Goal: Task Accomplishment & Management: Manage account settings

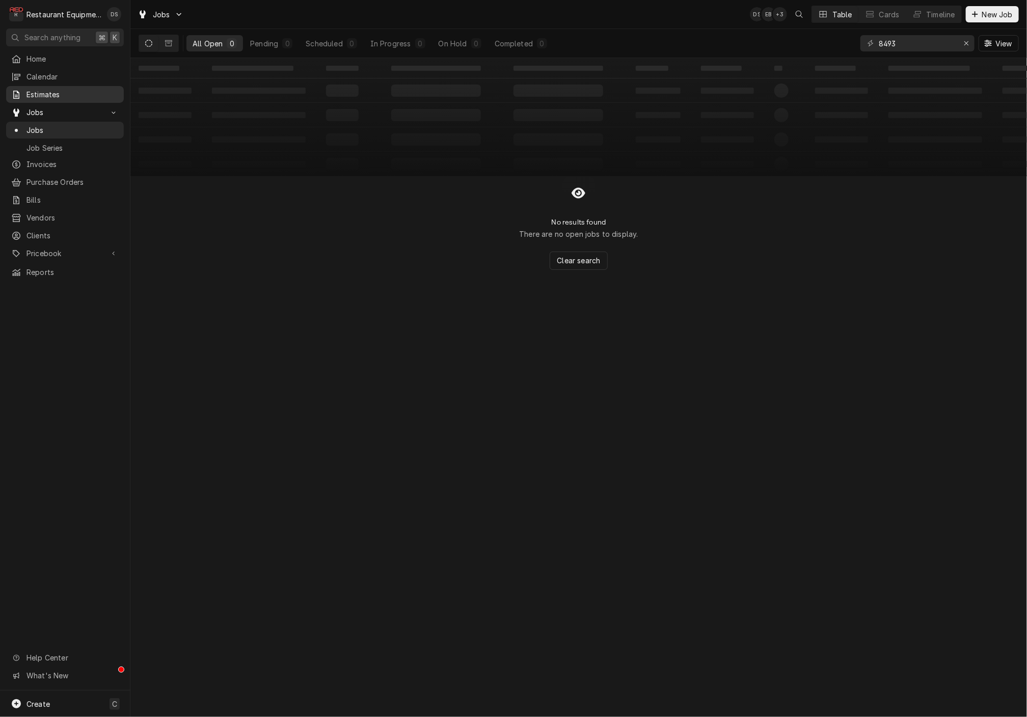
click at [45, 97] on div "Estimates" at bounding box center [65, 94] width 114 height 13
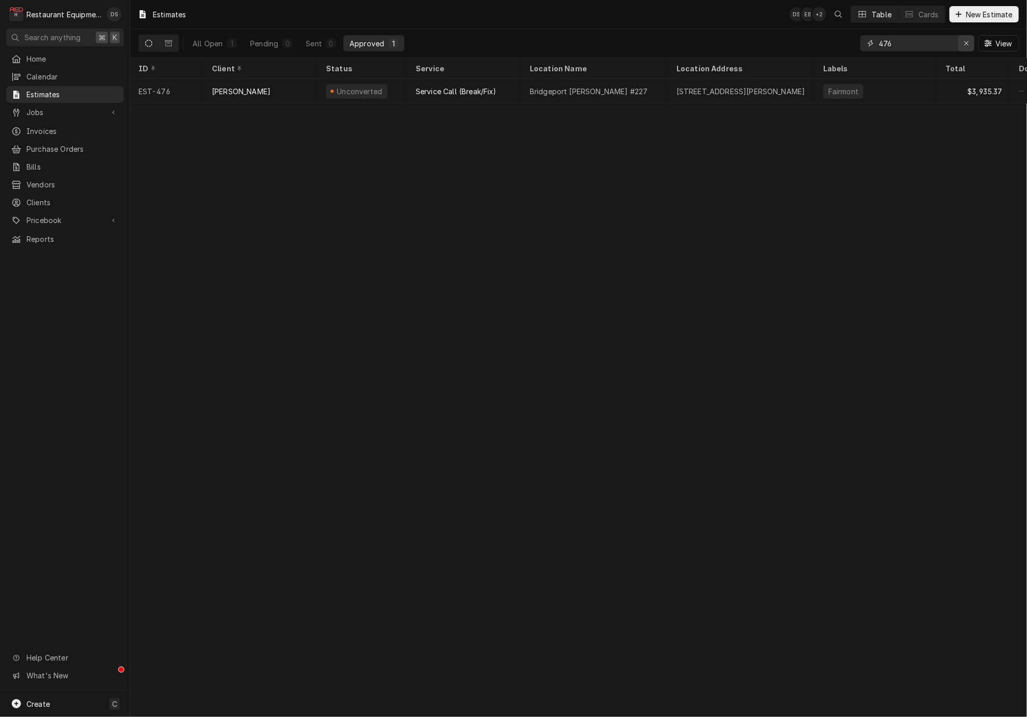
click at [961, 43] on div "Erase input" at bounding box center [966, 43] width 10 height 10
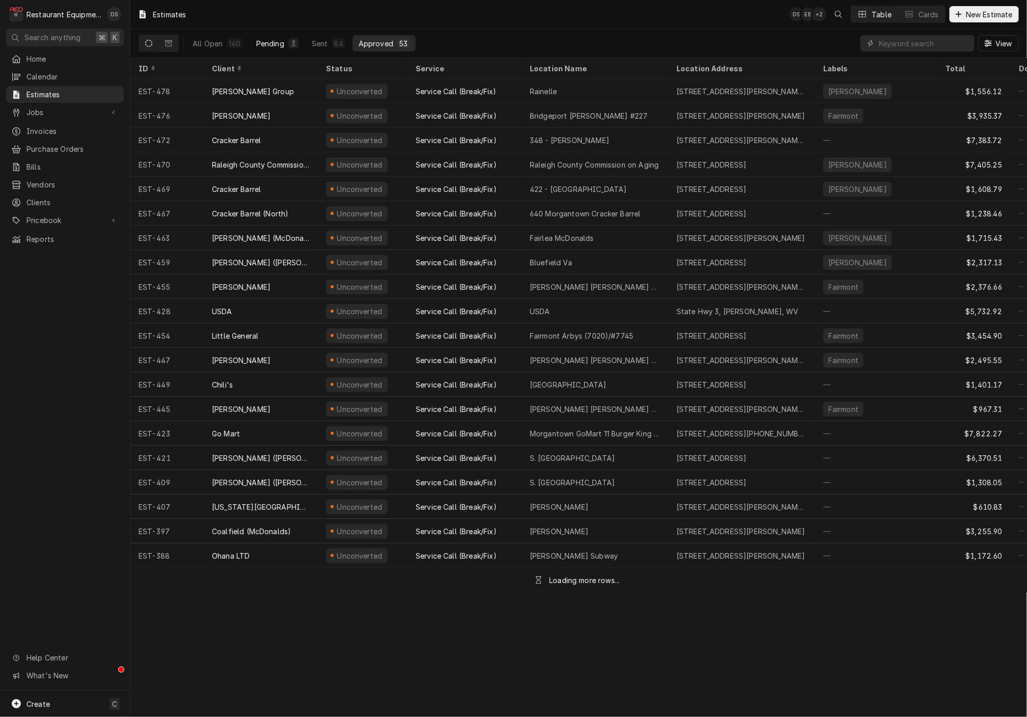
drag, startPoint x: 215, startPoint y: 45, endPoint x: 259, endPoint y: 42, distance: 43.9
click at [215, 45] on div "All Open" at bounding box center [207, 43] width 30 height 11
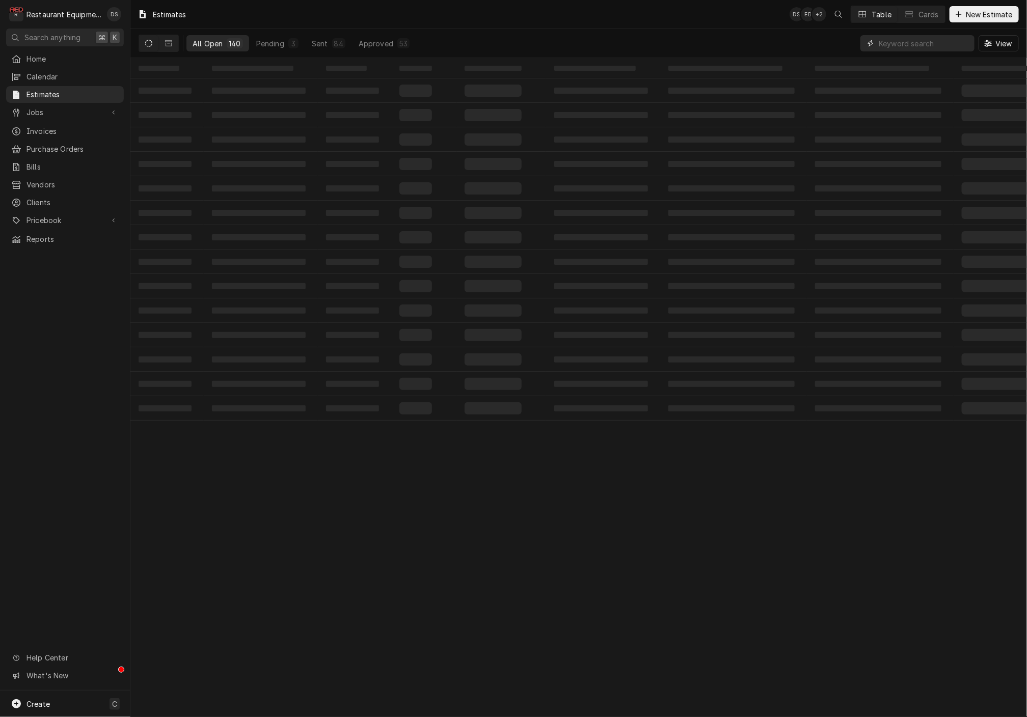
click at [917, 43] on input "Dynamic Content Wrapper" at bounding box center [923, 43] width 91 height 16
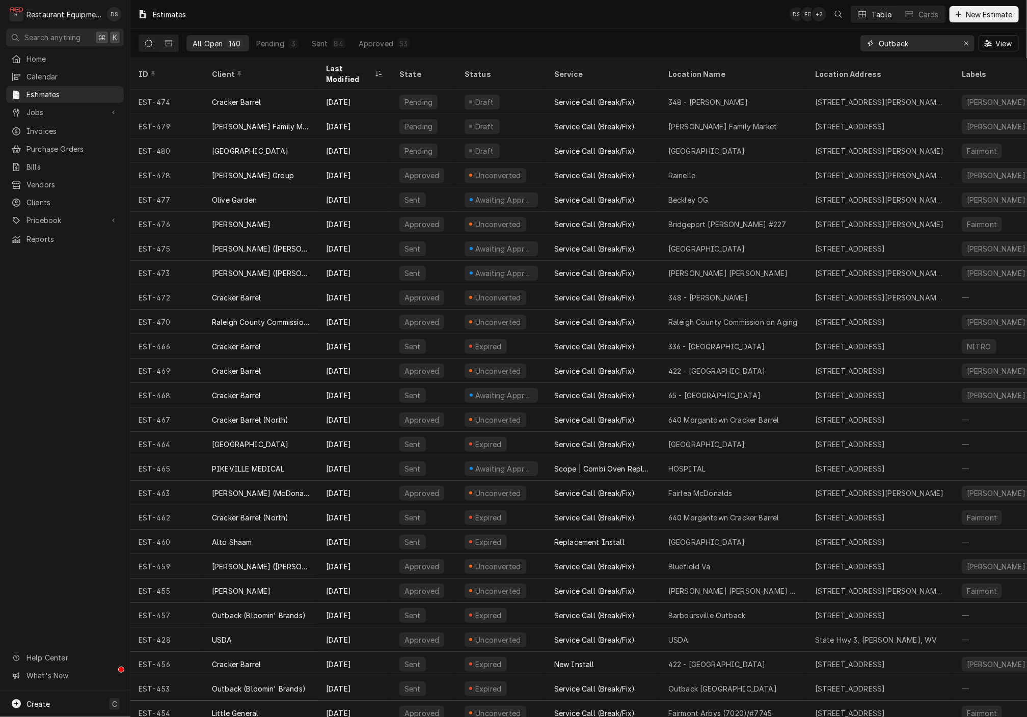
type input "Outback"
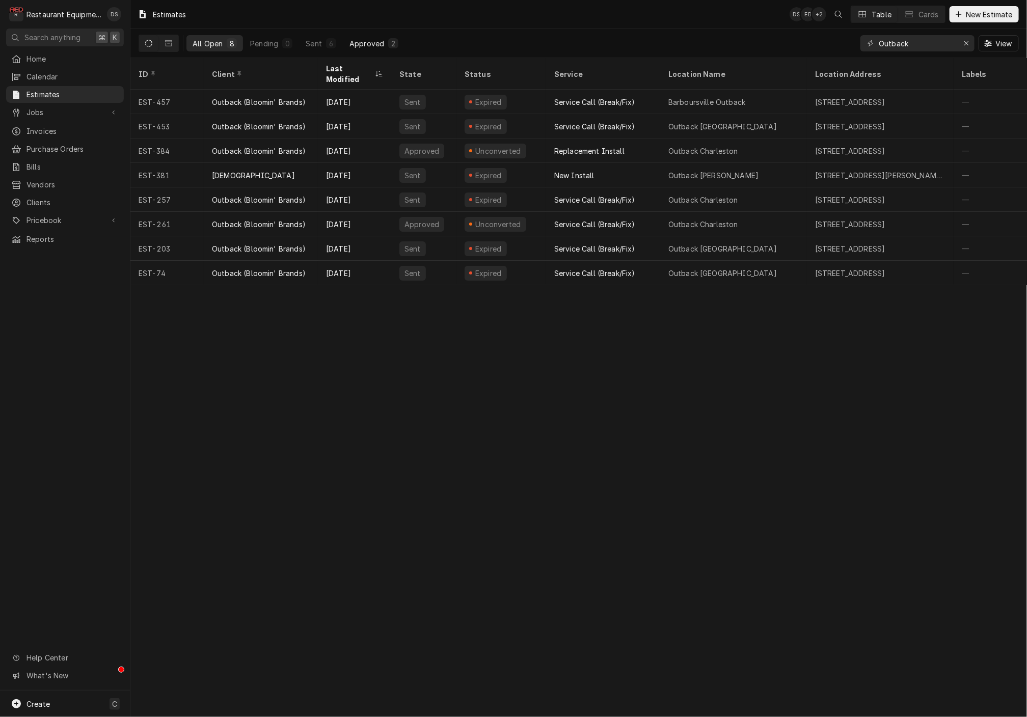
click at [383, 38] on button "Approved 2" at bounding box center [373, 43] width 61 height 16
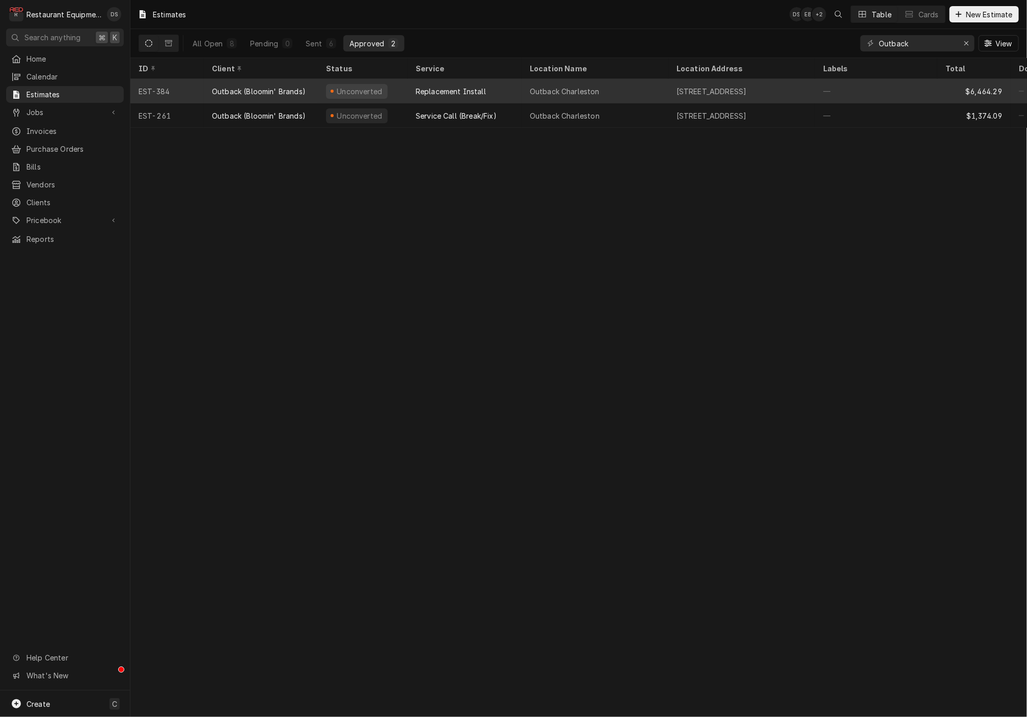
click at [645, 93] on div "Outback Charleston" at bounding box center [594, 91] width 147 height 24
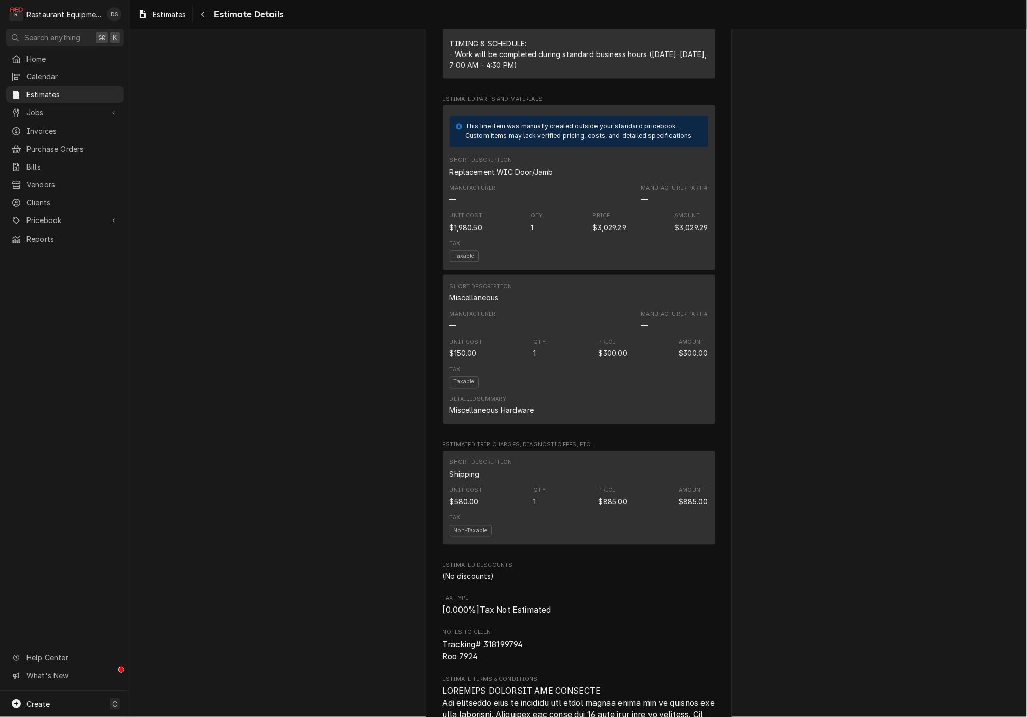
scroll to position [1091, 0]
click at [205, 16] on icon "Navigate back" at bounding box center [203, 14] width 5 height 7
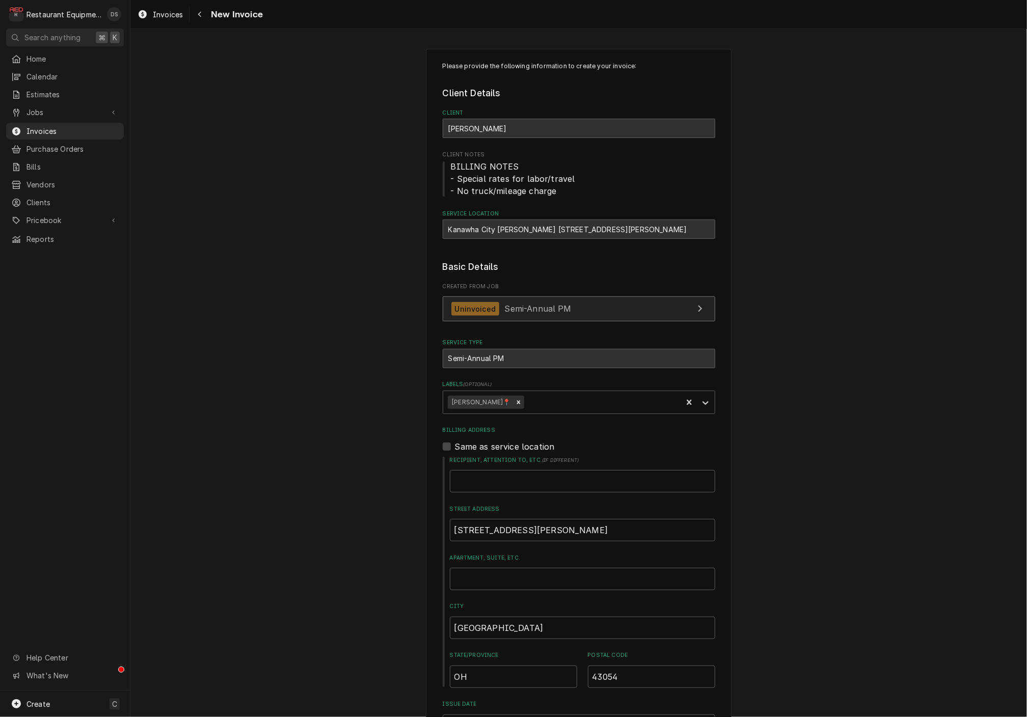
click at [576, 306] on link "Uninvoiced Semi-Annual PM" at bounding box center [579, 308] width 272 height 25
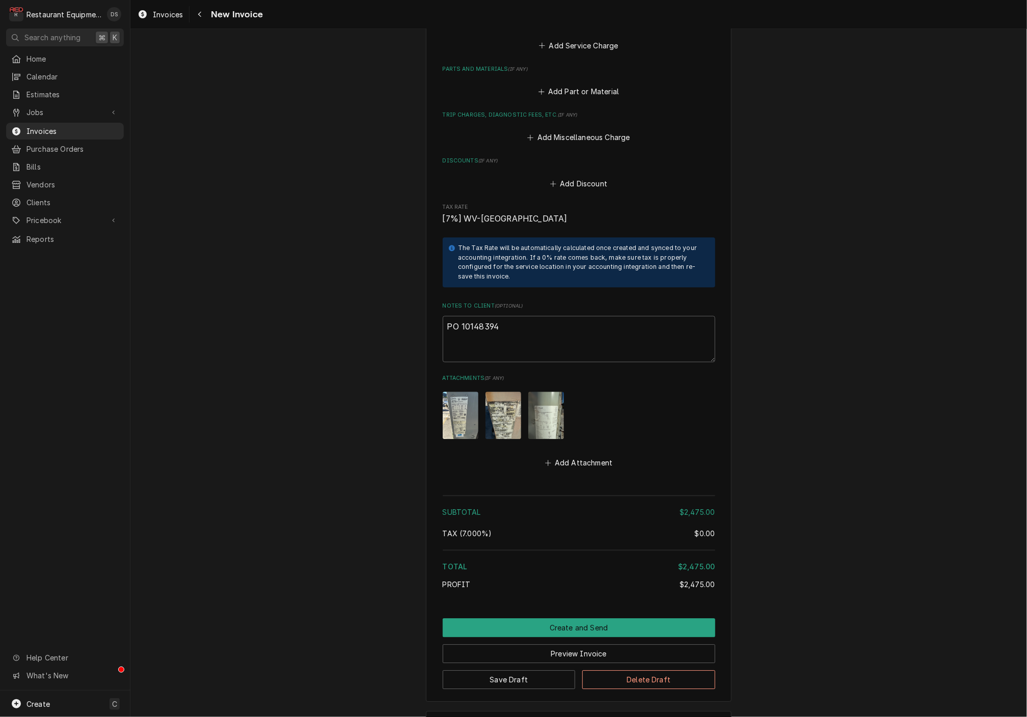
click at [545, 392] on img "Attachments" at bounding box center [546, 415] width 36 height 47
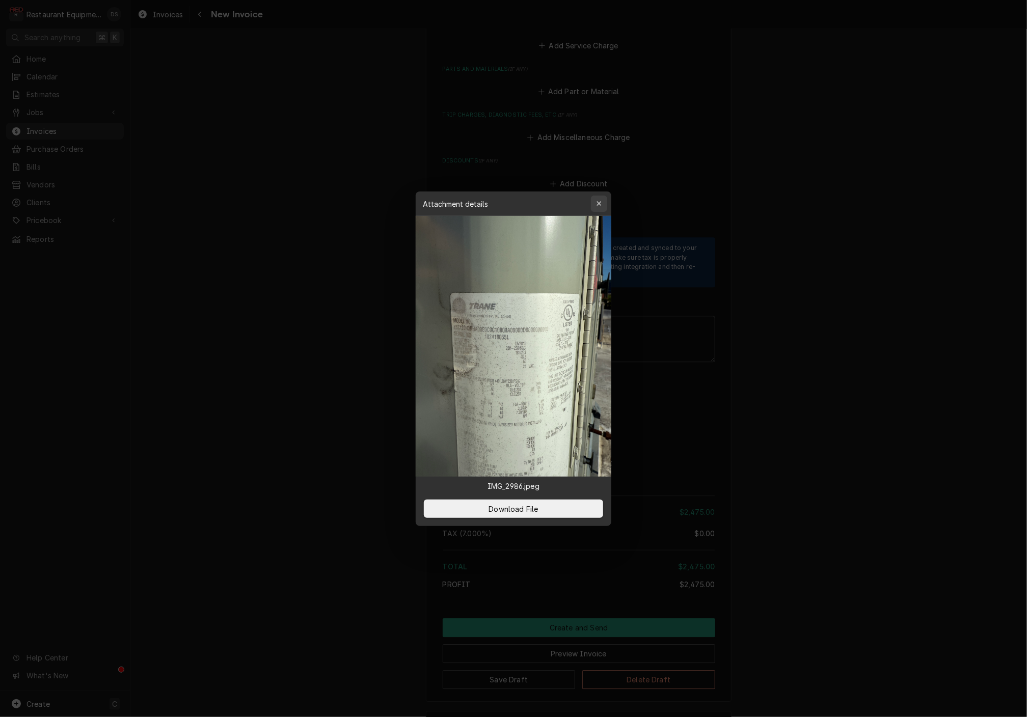
click at [597, 202] on icon "button" at bounding box center [599, 203] width 6 height 7
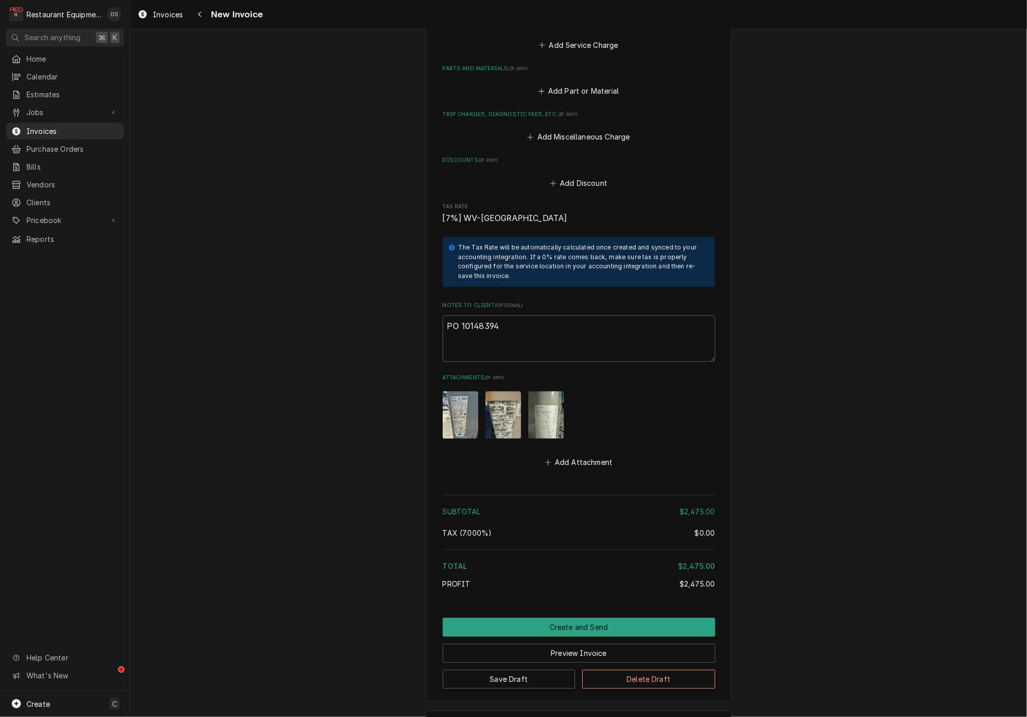
scroll to position [1316, 0]
click at [589, 456] on button "Add Attachment" at bounding box center [578, 463] width 71 height 14
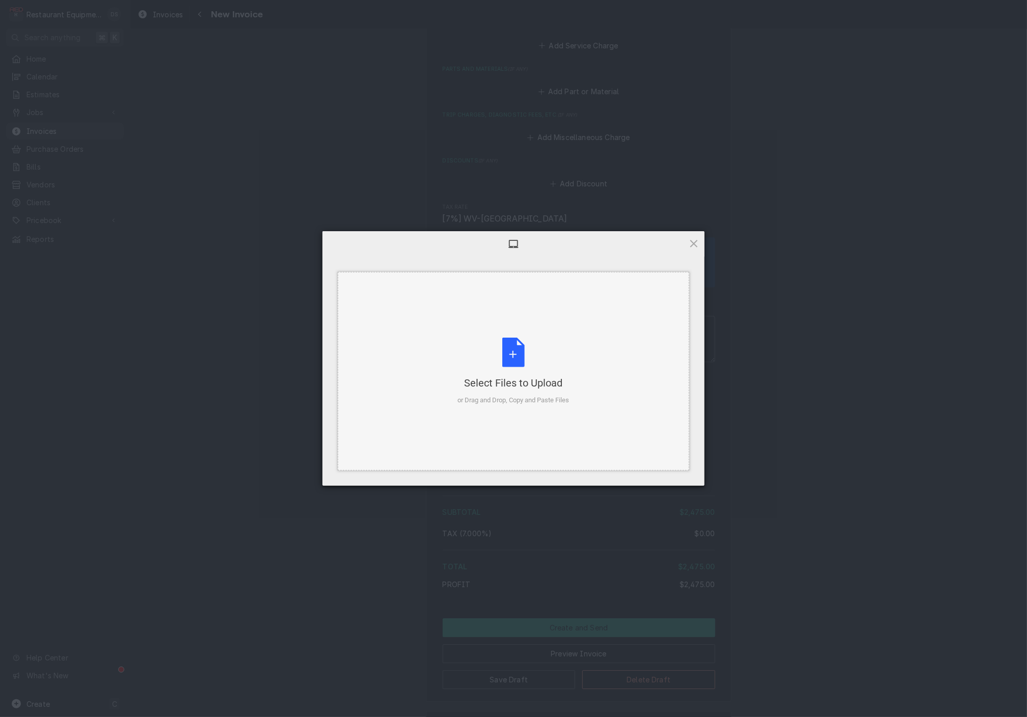
click at [552, 395] on div "or Drag and Drop, Copy and Paste Files" at bounding box center [514, 400] width 112 height 10
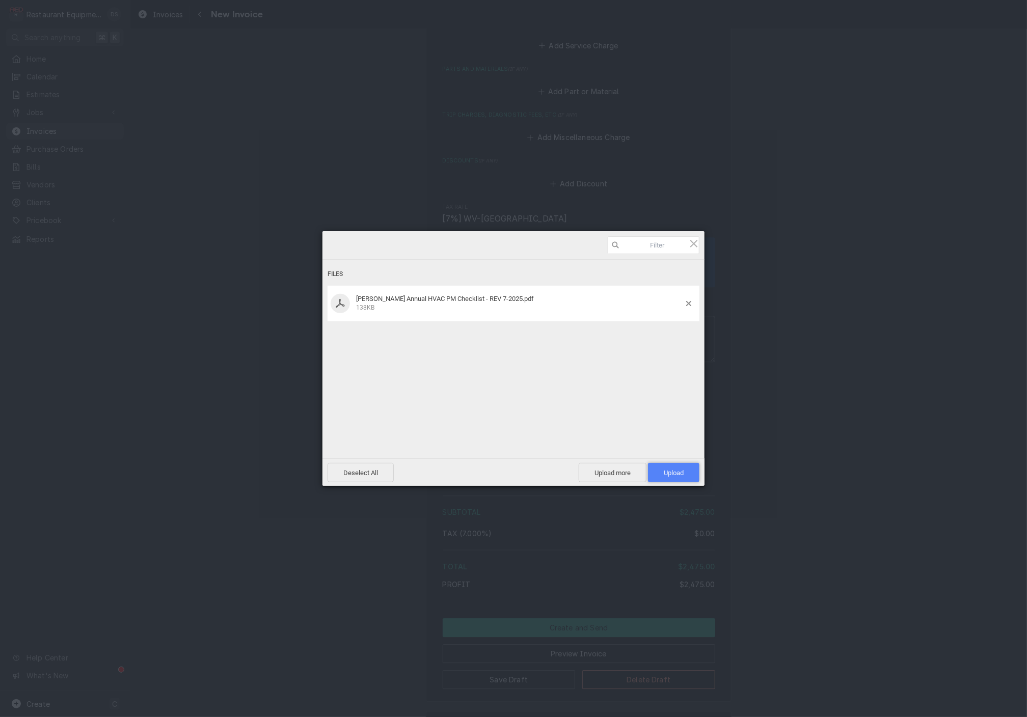
click at [679, 474] on span "Upload 1" at bounding box center [674, 473] width 20 height 8
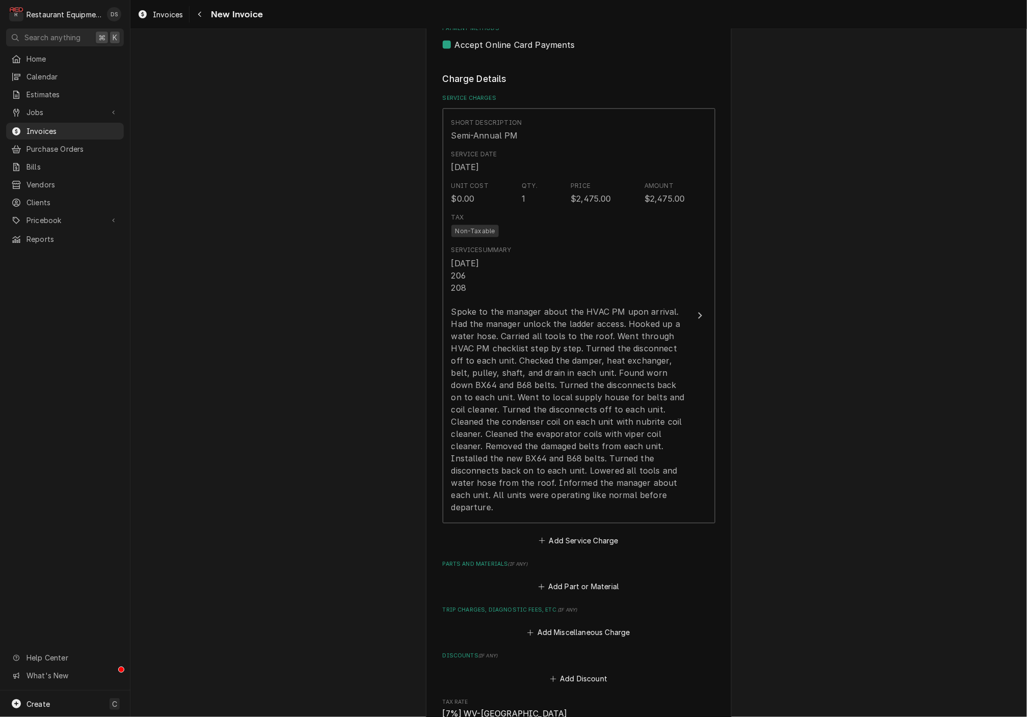
scroll to position [0, 1]
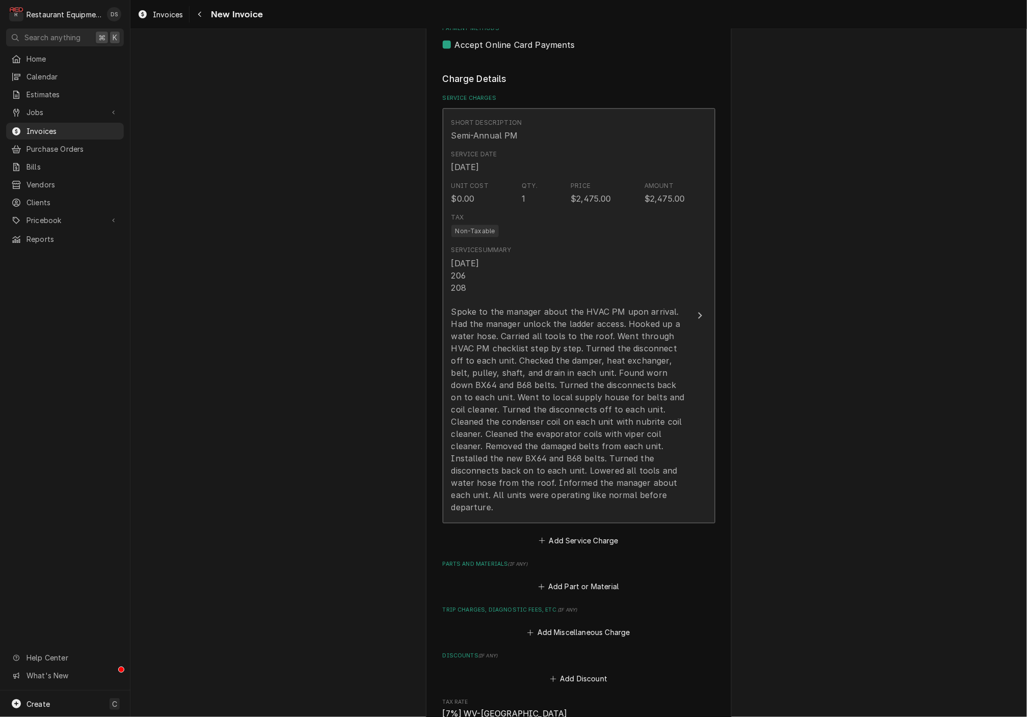
click at [660, 216] on div "Tax Non-Taxable" at bounding box center [568, 225] width 234 height 33
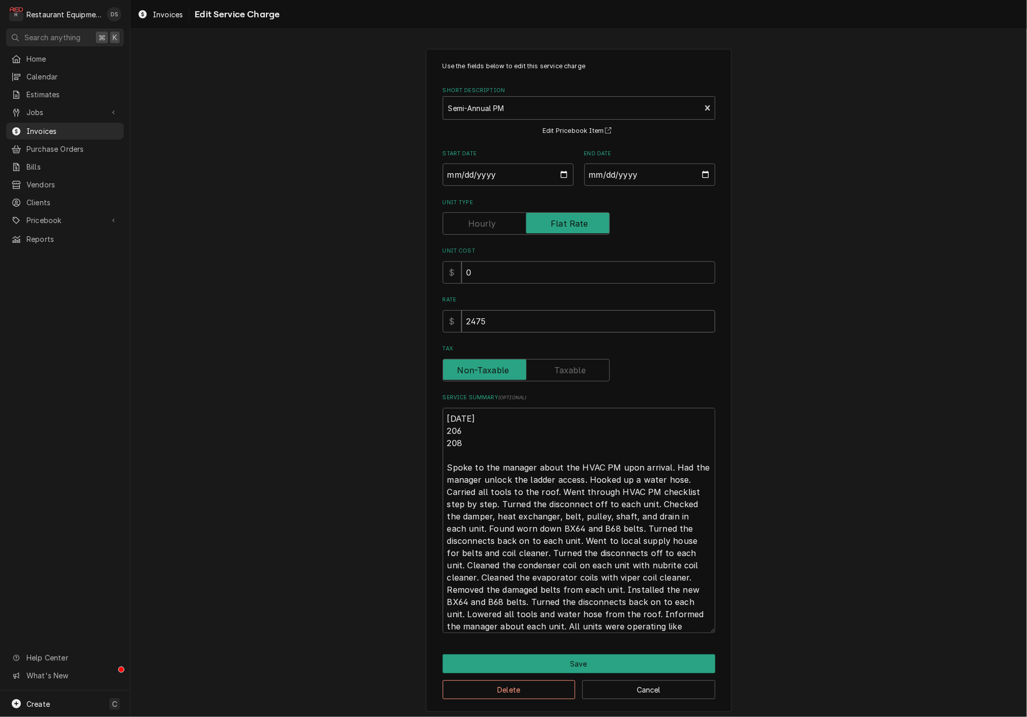
drag, startPoint x: 528, startPoint y: 321, endPoint x: 403, endPoint y: 310, distance: 125.3
click at [403, 310] on div "Use the fields below to edit this service charge Short Description Semi-Annual …" at bounding box center [578, 380] width 896 height 681
type textarea "x"
type input "8"
type textarea "x"
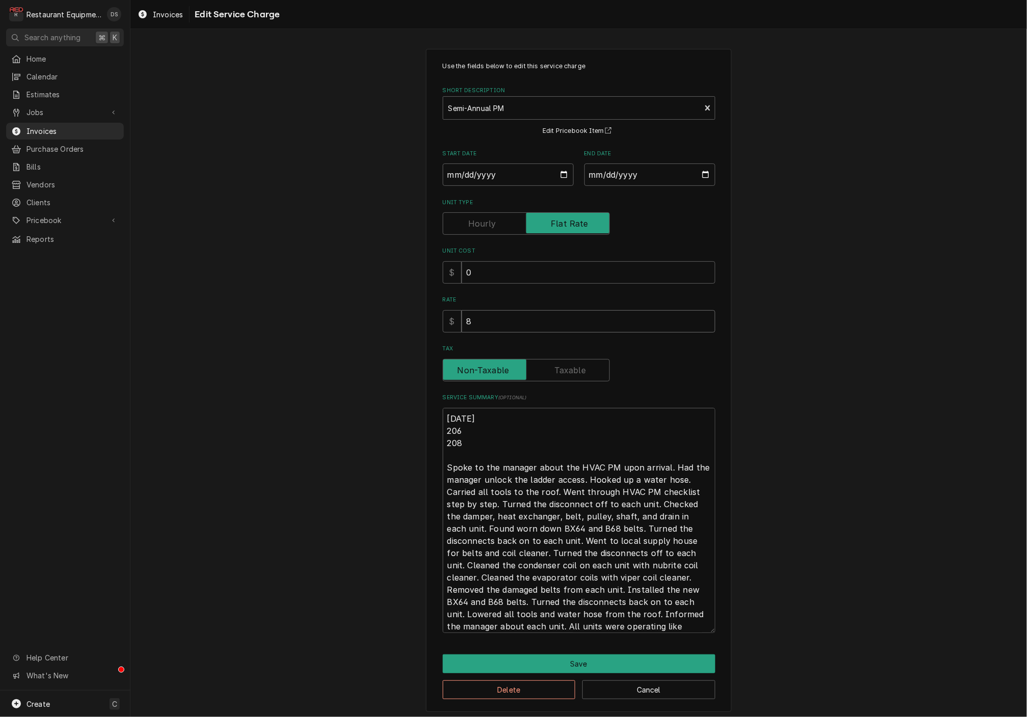
type input "82"
type textarea "x"
type input "825"
type textarea "x"
type input "825.0"
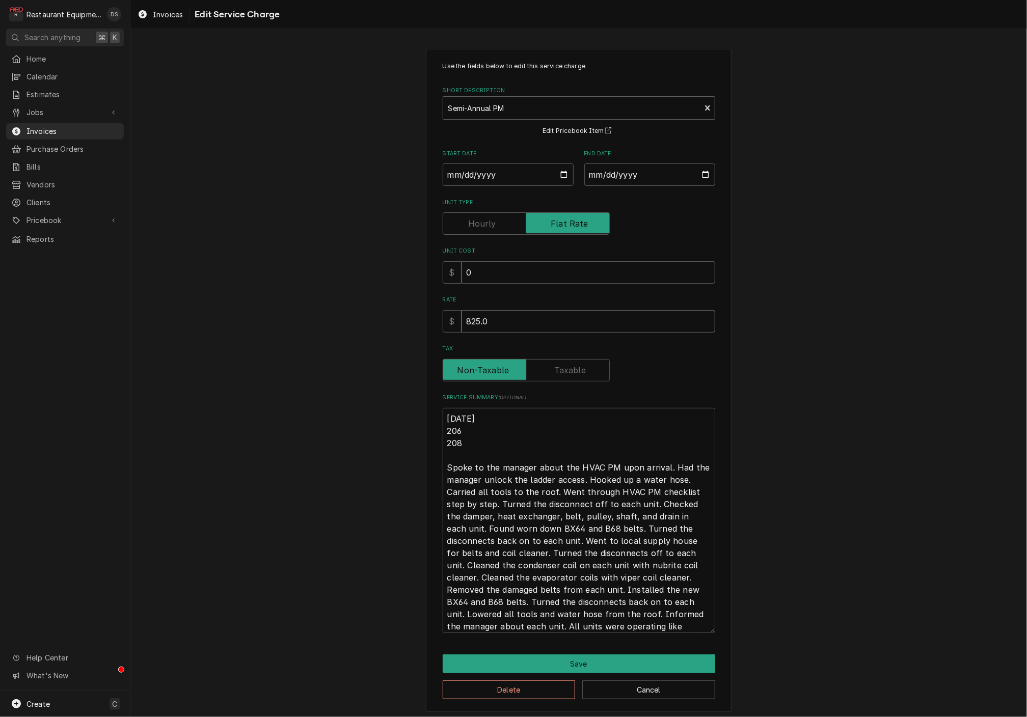
type textarea "x"
type input "825.00"
click at [604, 666] on button "Save" at bounding box center [579, 663] width 272 height 19
type textarea "x"
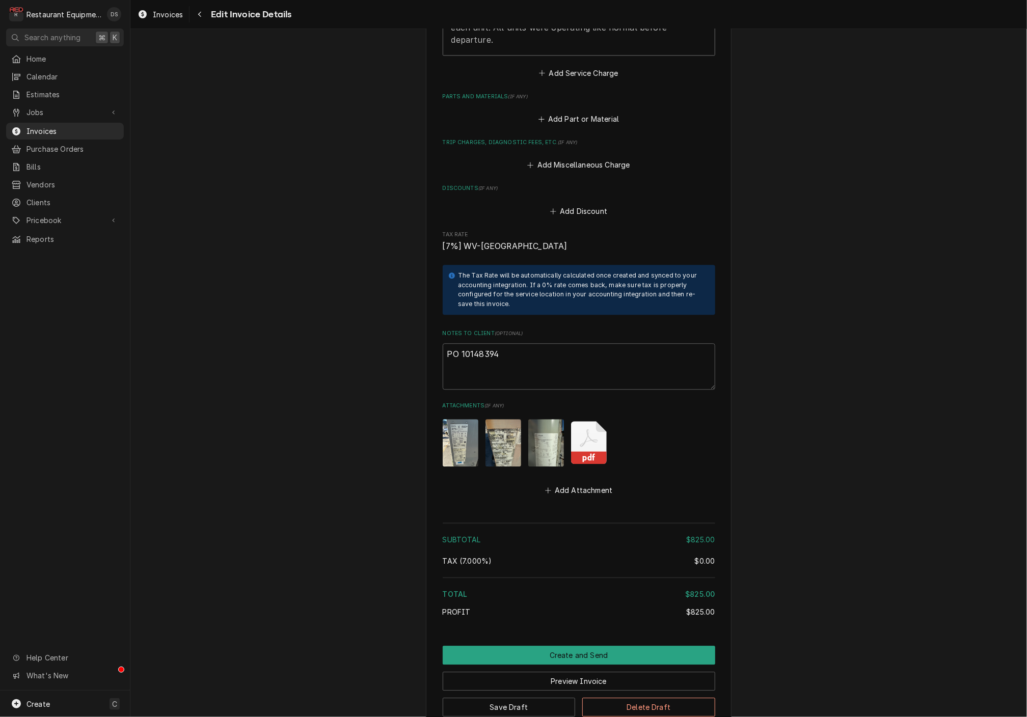
scroll to position [1289, 0]
click at [593, 420] on icon "Attachments" at bounding box center [589, 441] width 36 height 43
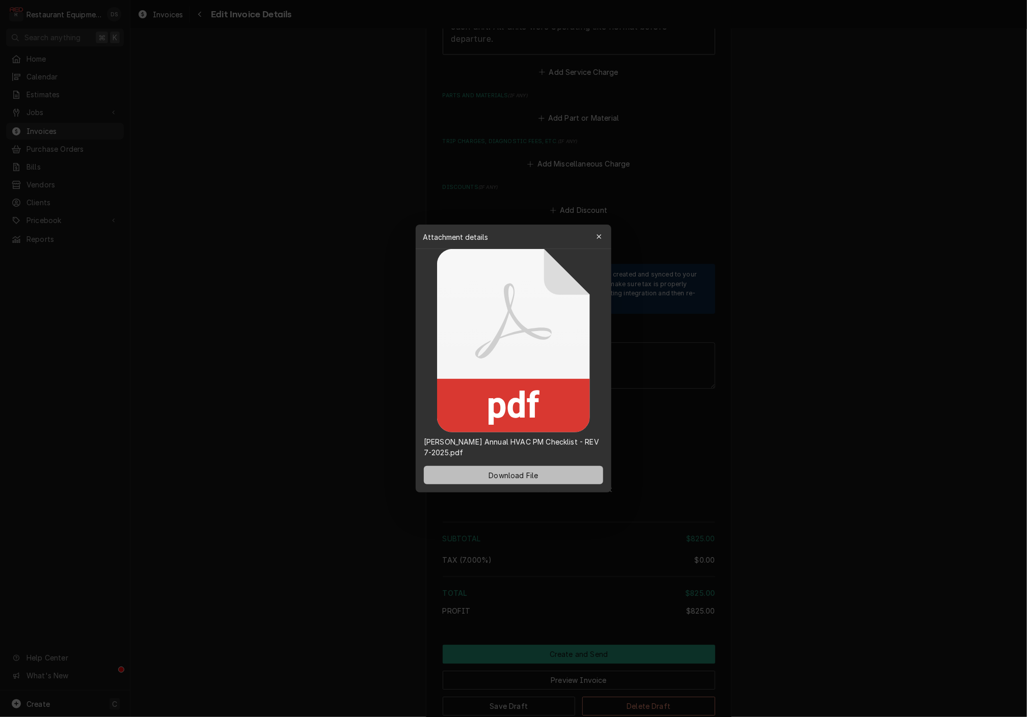
click at [531, 473] on span "Download File" at bounding box center [512, 475] width 53 height 11
click at [601, 238] on icon "button" at bounding box center [599, 236] width 6 height 7
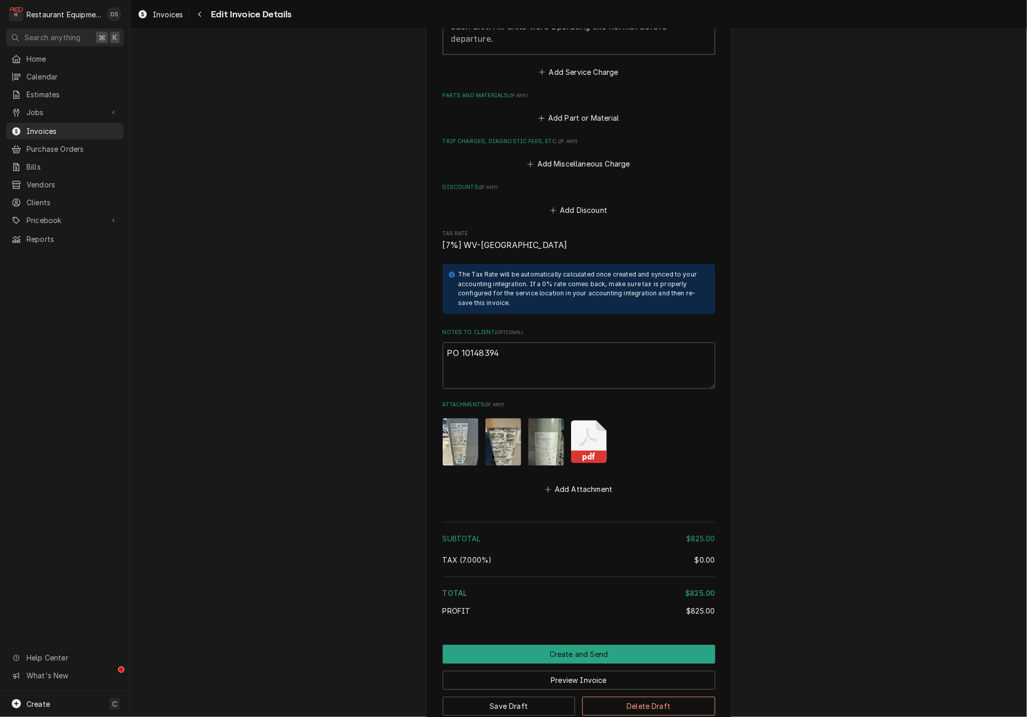
click at [592, 428] on icon "Attachments" at bounding box center [589, 436] width 18 height 17
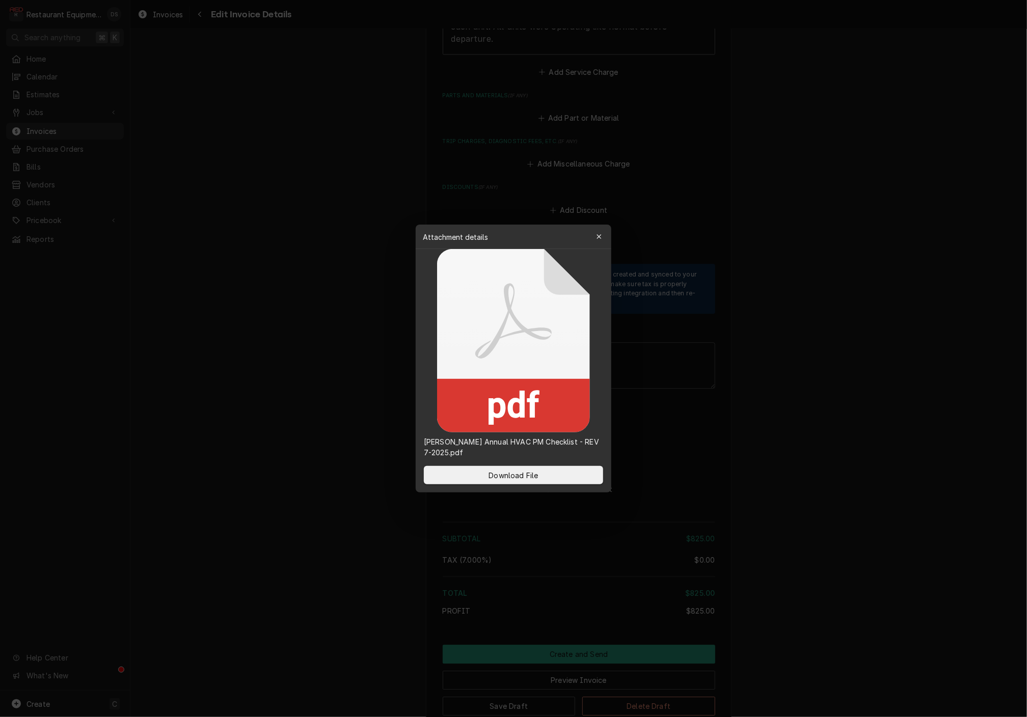
click at [596, 237] on icon "button" at bounding box center [599, 236] width 6 height 7
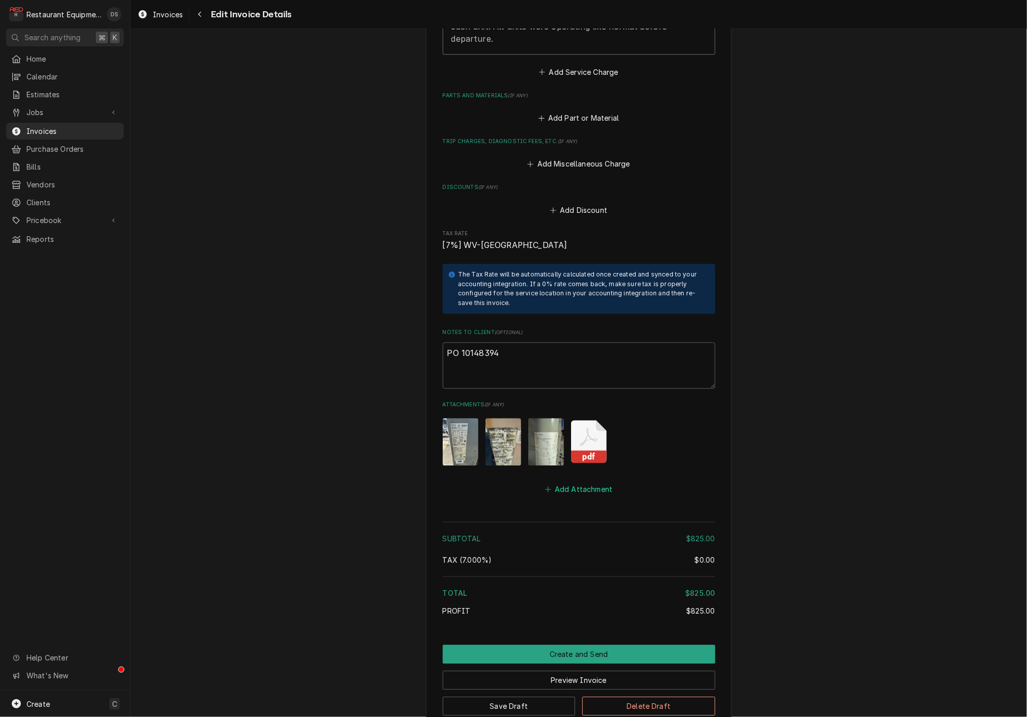
click at [583, 482] on button "Add Attachment" at bounding box center [578, 489] width 71 height 14
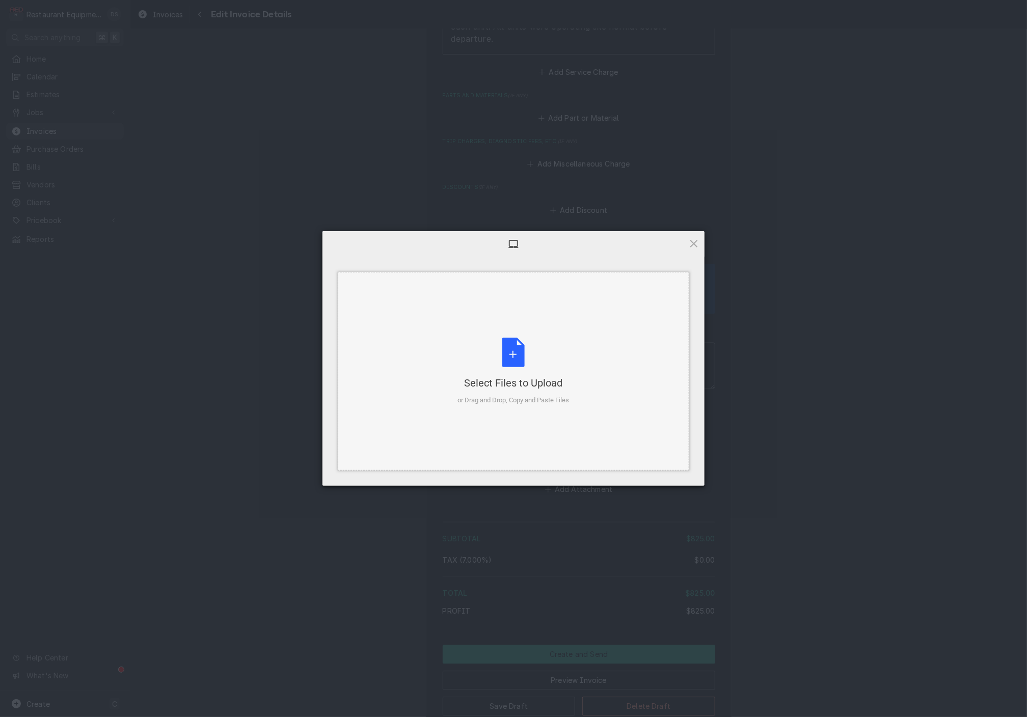
click at [554, 392] on div "Select Files to Upload or Drag and Drop, Copy and Paste Files" at bounding box center [514, 372] width 112 height 68
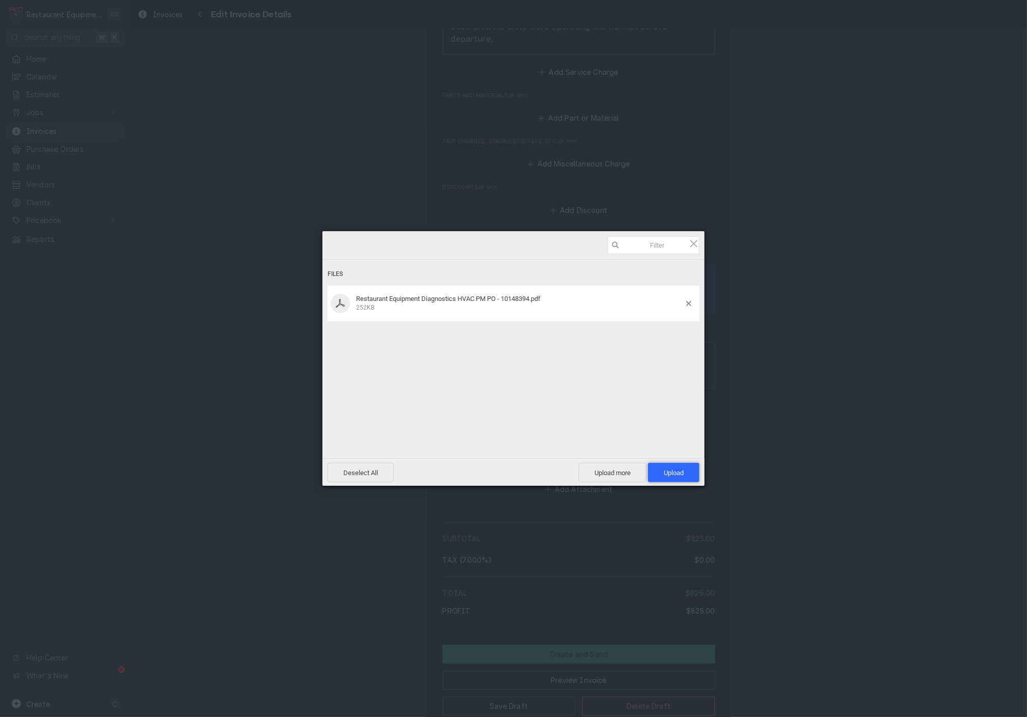
click at [669, 467] on span "Upload 1" at bounding box center [673, 472] width 51 height 19
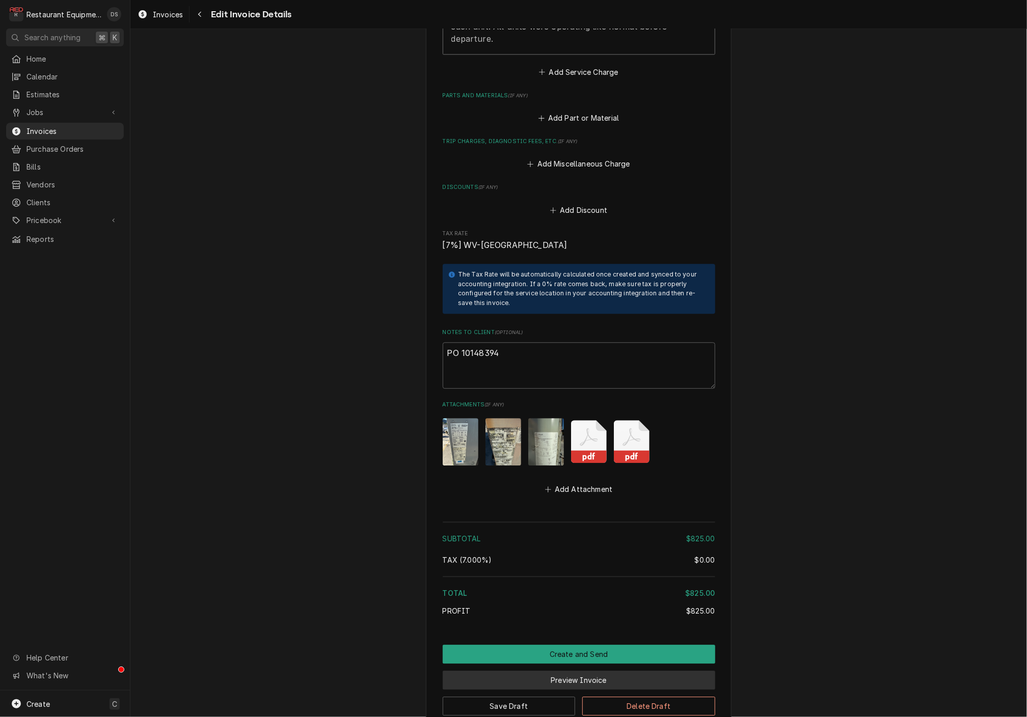
click at [577, 671] on button "Preview Invoice" at bounding box center [579, 680] width 272 height 19
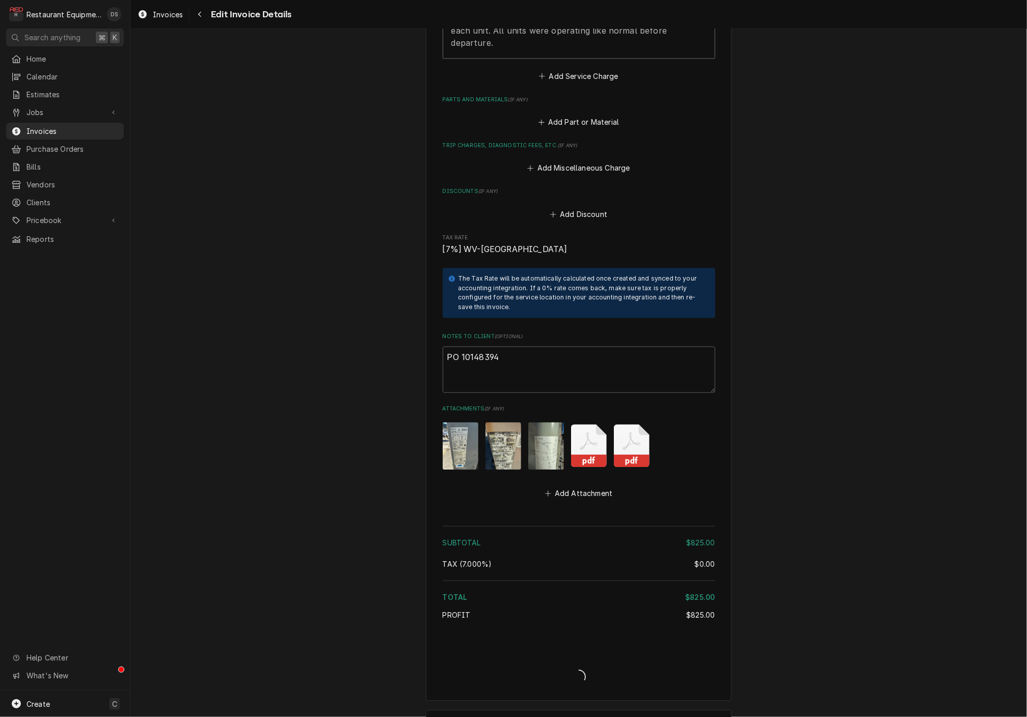
type textarea "x"
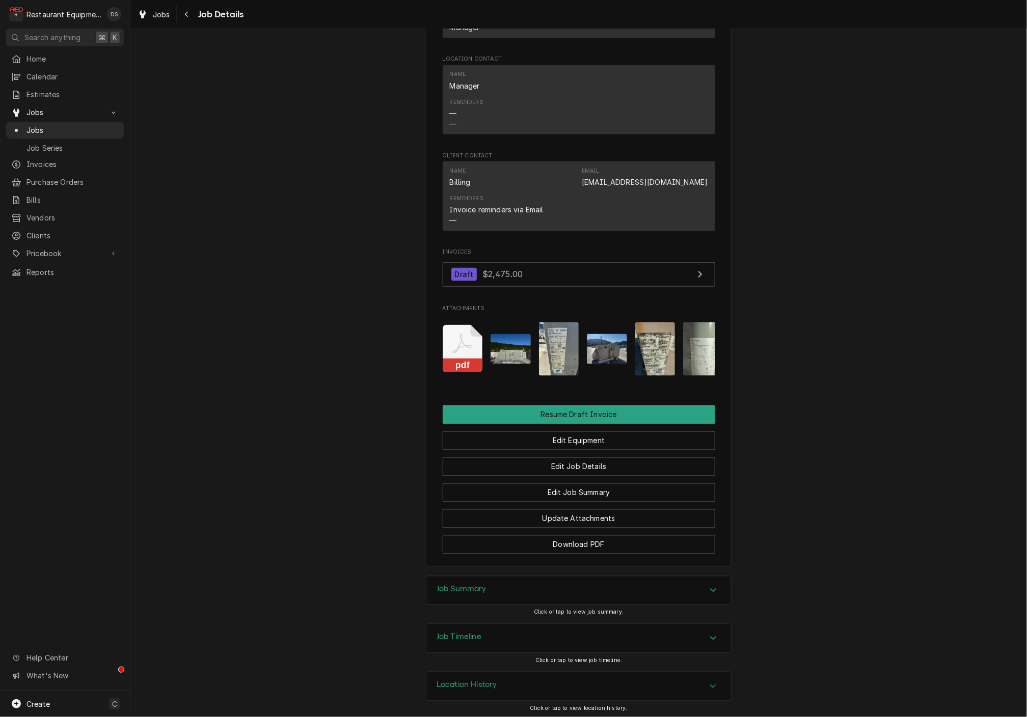
scroll to position [789, 0]
click at [464, 342] on icon "Attachments" at bounding box center [463, 349] width 40 height 48
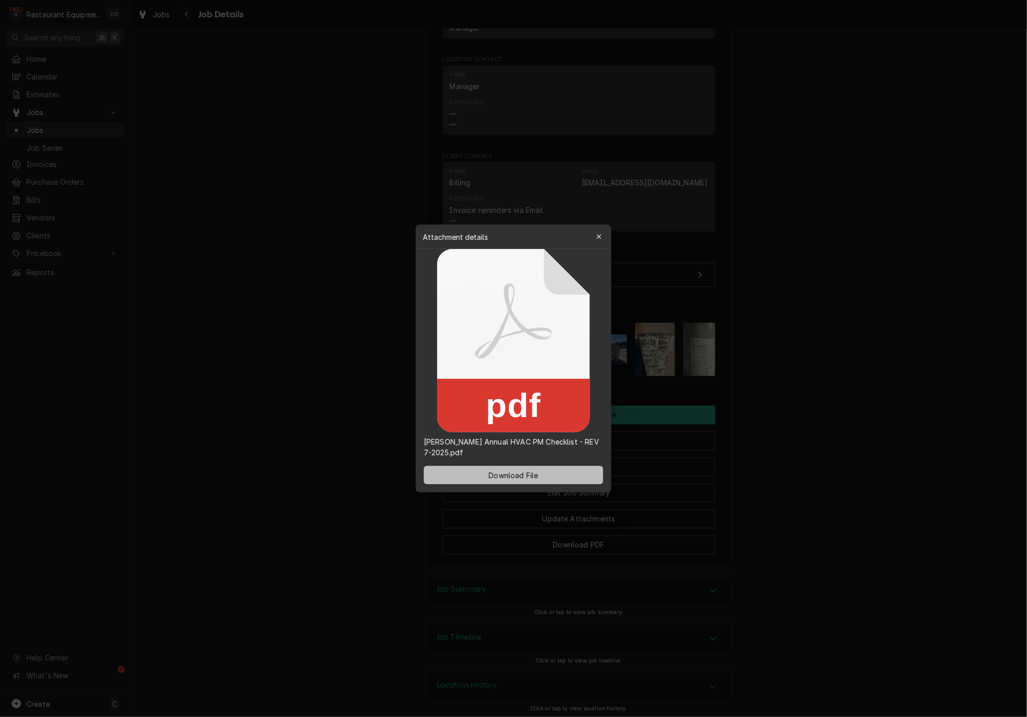
click at [543, 470] on button "Download File" at bounding box center [513, 475] width 179 height 18
click at [599, 236] on icon "button" at bounding box center [599, 236] width 6 height 7
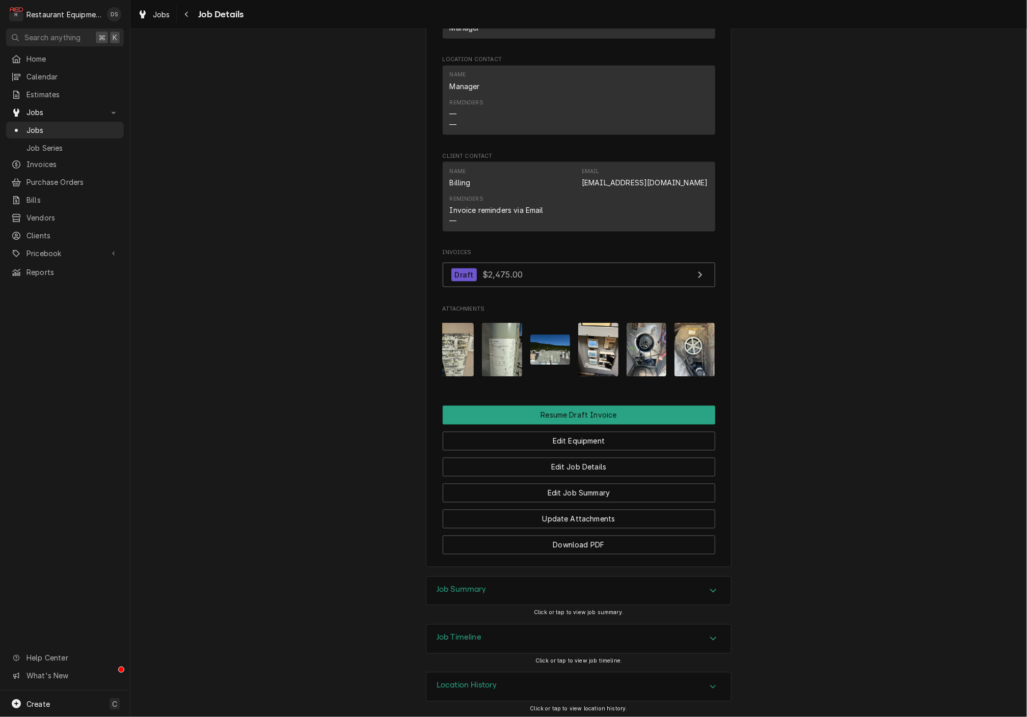
scroll to position [0, 0]
click at [540, 590] on div "Job Summary" at bounding box center [578, 591] width 305 height 29
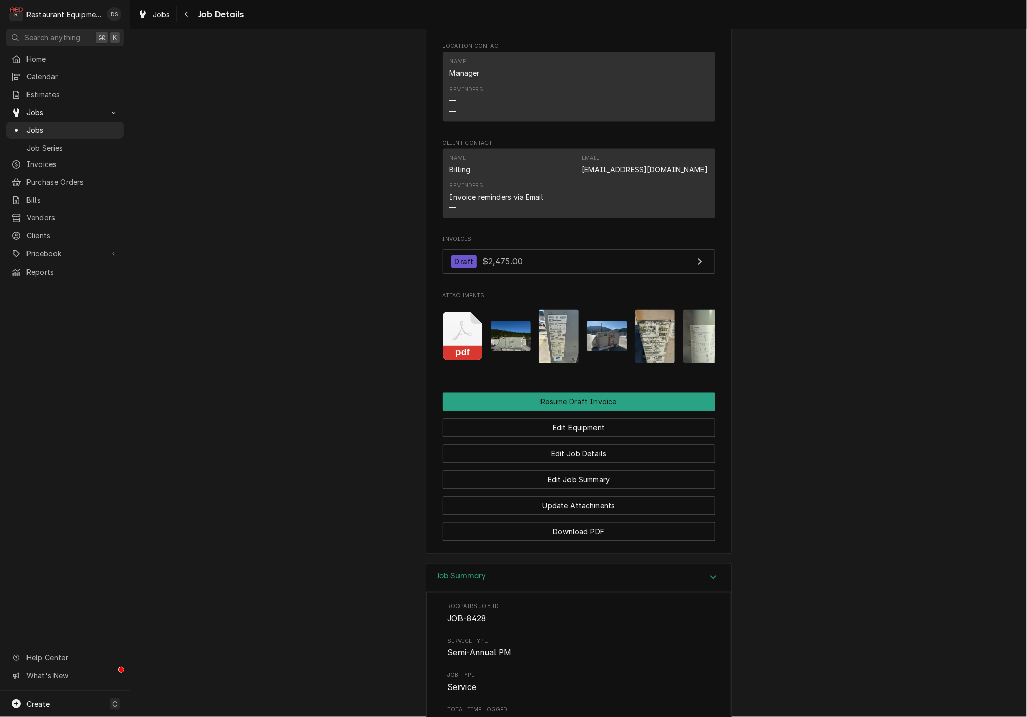
scroll to position [805, 0]
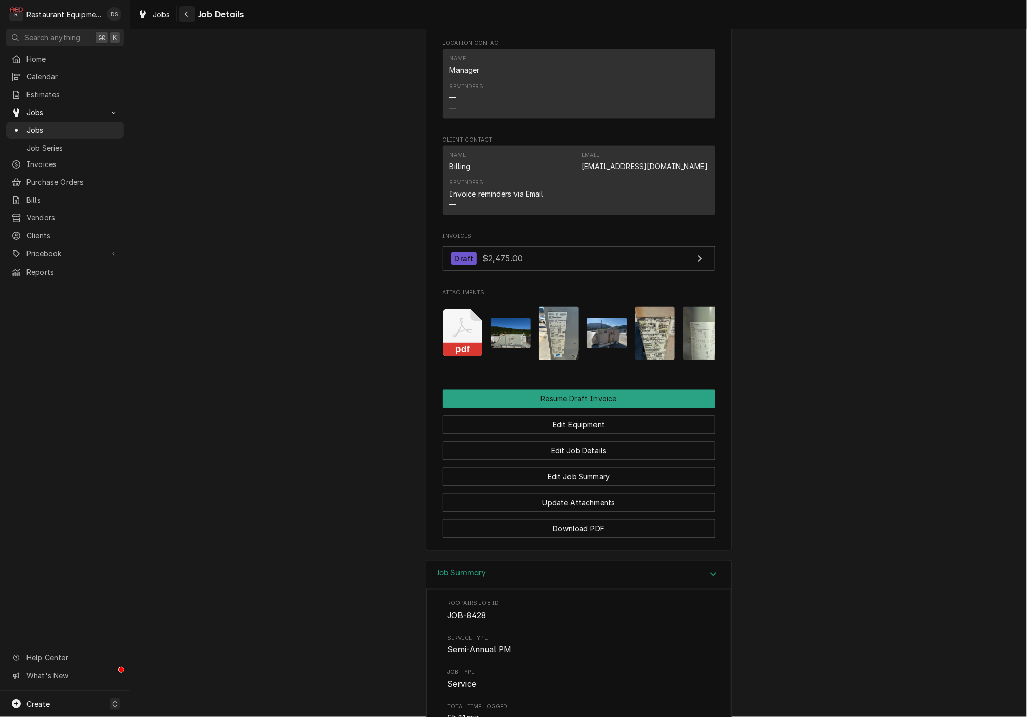
click at [191, 18] on div "Navigate back" at bounding box center [187, 14] width 10 height 10
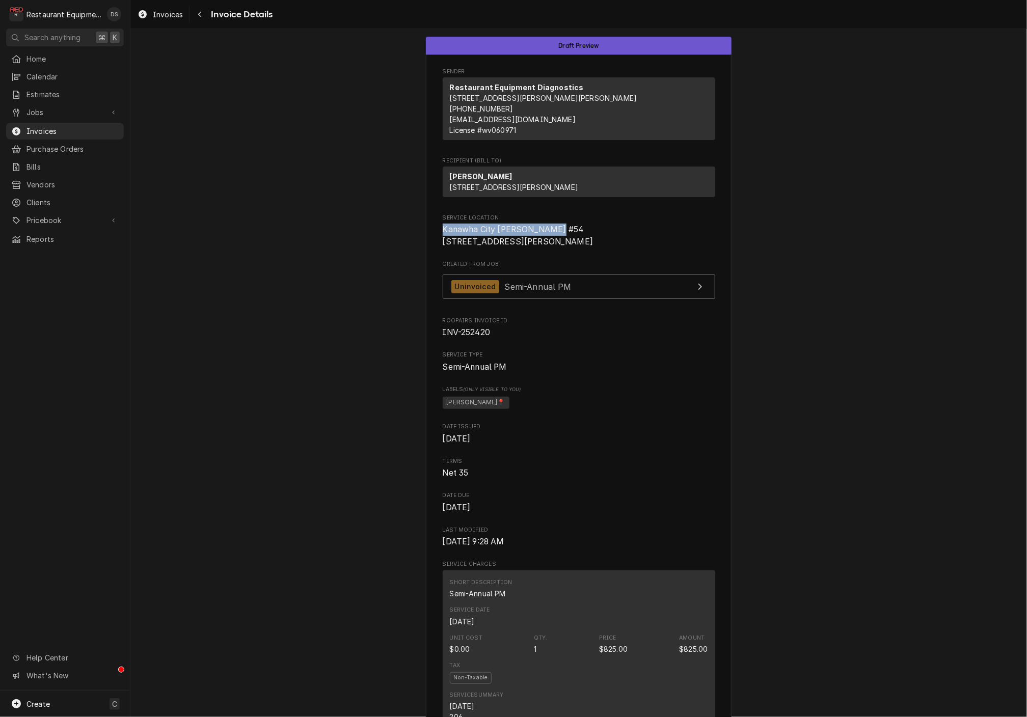
drag, startPoint x: 443, startPoint y: 243, endPoint x: 557, endPoint y: 244, distance: 114.1
click at [562, 243] on span "Kanawha City [PERSON_NAME] #54 [STREET_ADDRESS][PERSON_NAME]" at bounding box center [579, 236] width 272 height 24
copy span "Kanawha City [PERSON_NAME] #54"
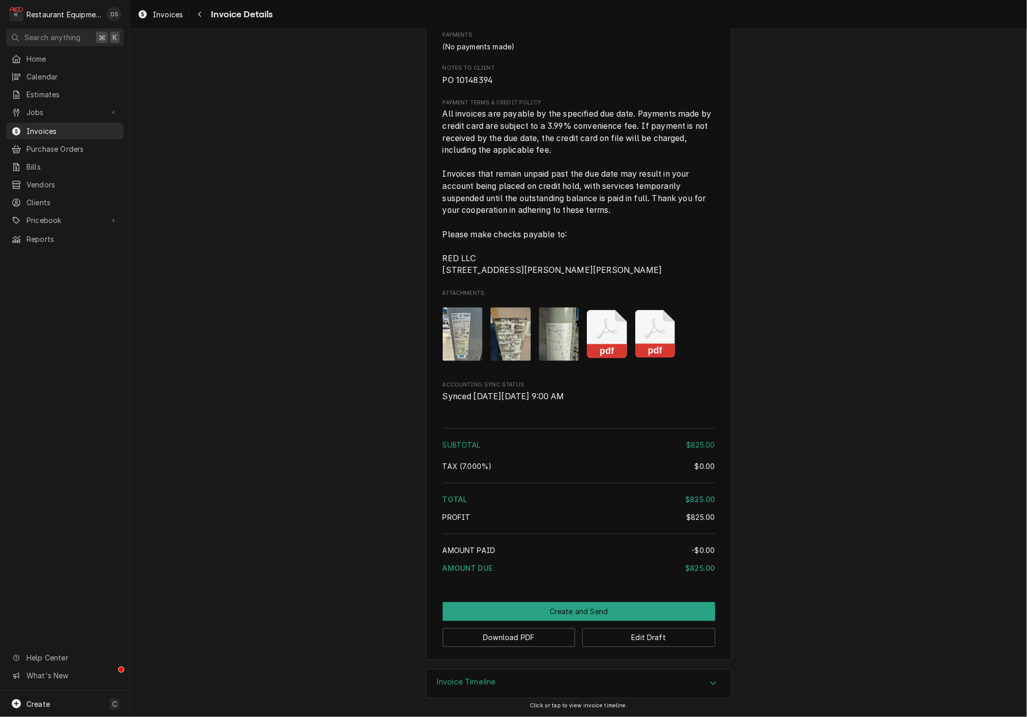
scroll to position [1026, 0]
click at [518, 642] on button "Download PDF" at bounding box center [509, 637] width 133 height 19
click at [548, 632] on button "Download PDF" at bounding box center [509, 637] width 133 height 19
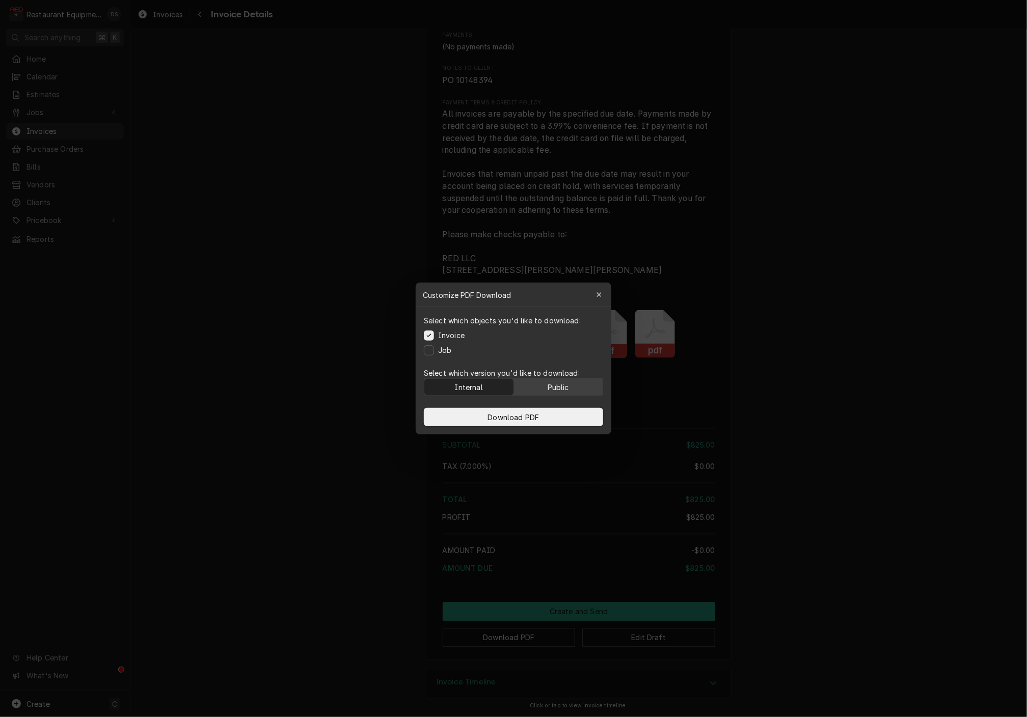
click at [552, 379] on button "Public" at bounding box center [558, 387] width 89 height 16
click at [552, 419] on button "Download PDF" at bounding box center [513, 417] width 179 height 18
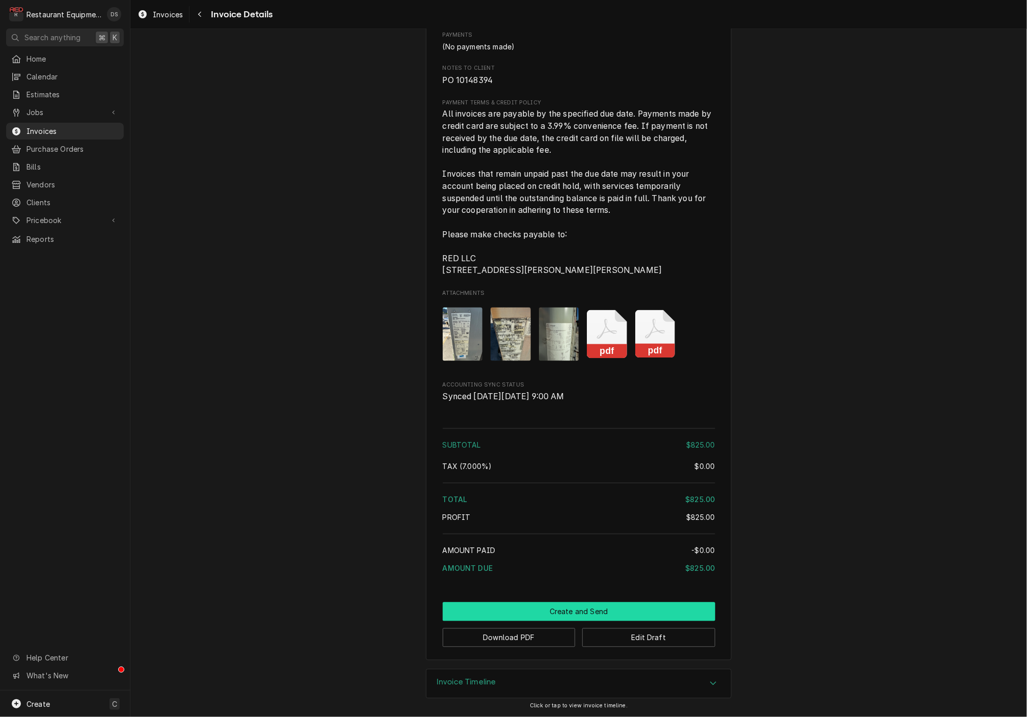
click at [548, 612] on button "Create and Send" at bounding box center [579, 611] width 272 height 19
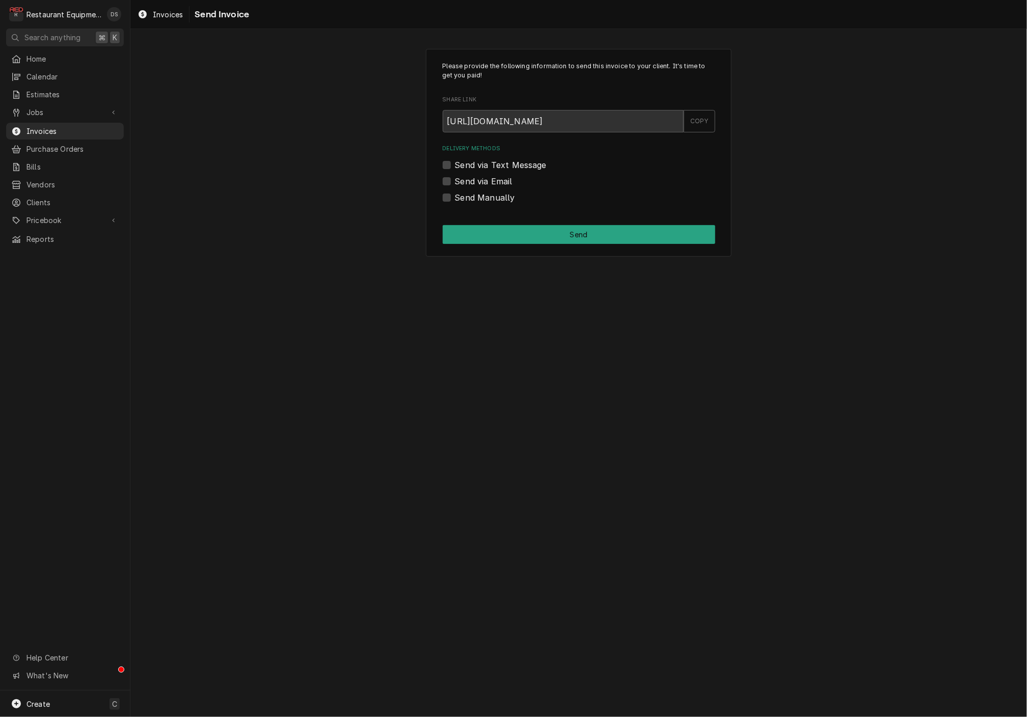
click at [455, 199] on label "Send Manually" at bounding box center [485, 197] width 60 height 12
click at [455, 199] on input "Send Manually" at bounding box center [591, 202] width 272 height 22
checkbox input "true"
click at [545, 232] on button "Send" at bounding box center [579, 234] width 272 height 19
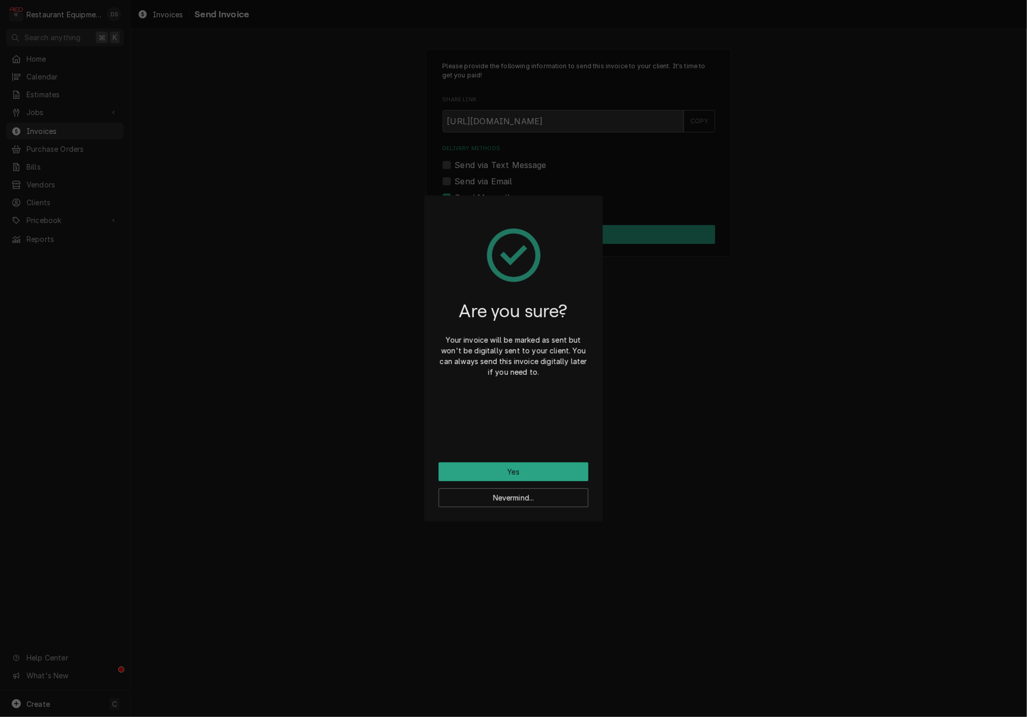
click at [526, 476] on button "Yes" at bounding box center [513, 471] width 150 height 19
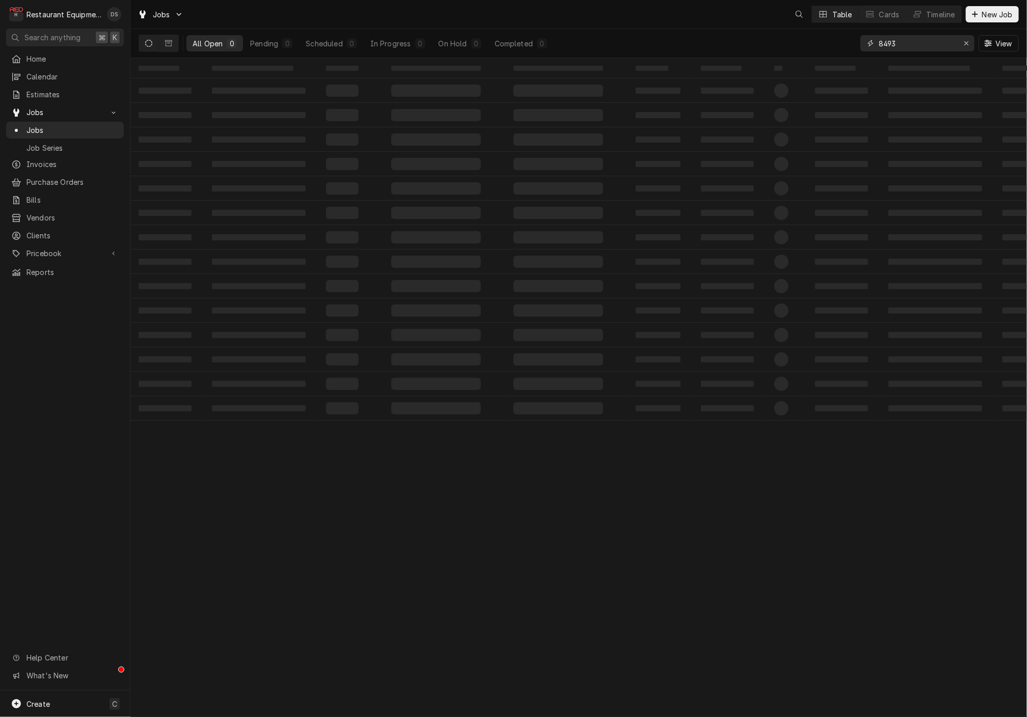
click at [908, 46] on input "8493" at bounding box center [916, 43] width 76 height 16
click at [909, 46] on input "8493" at bounding box center [916, 43] width 76 height 16
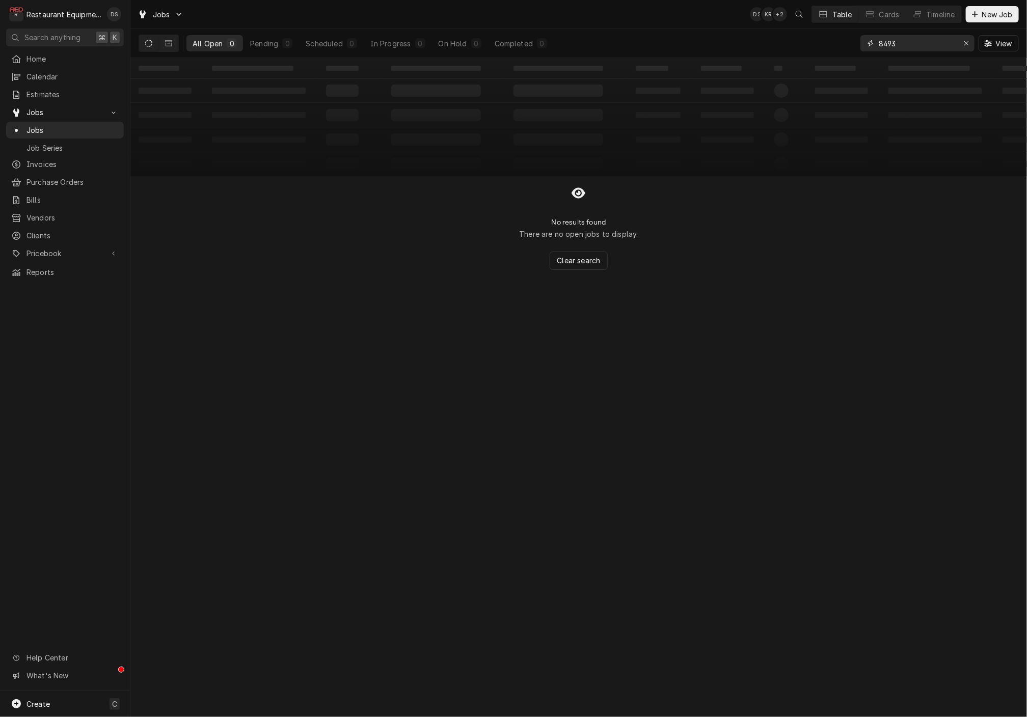
click at [909, 46] on input "8493" at bounding box center [916, 43] width 76 height 16
type input "8489"
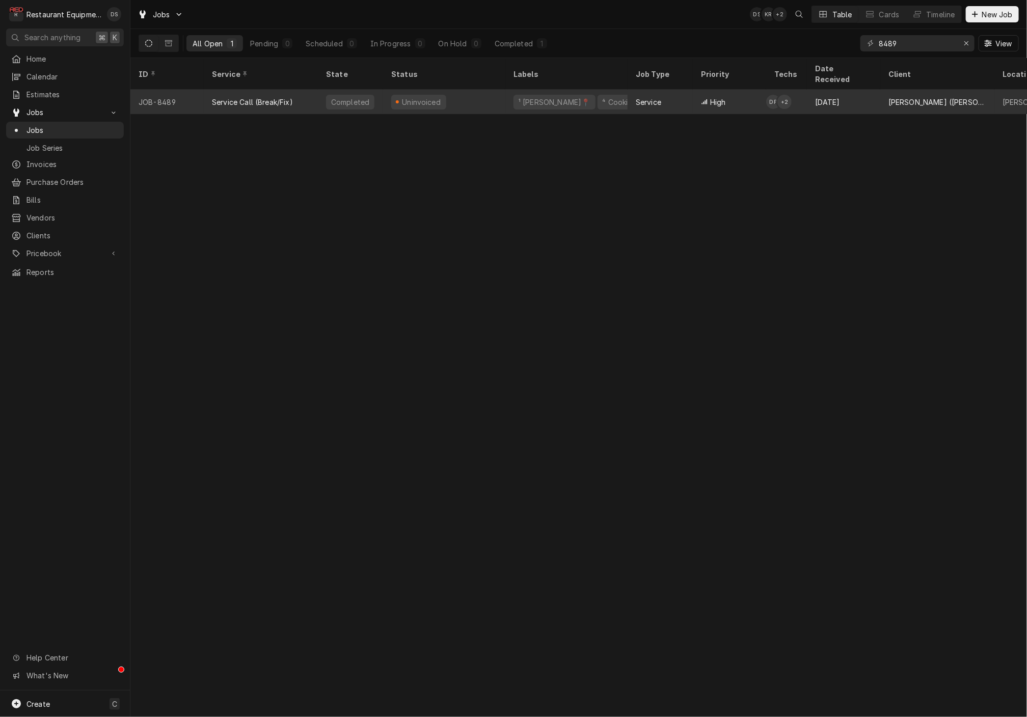
click at [601, 97] on div "⁴ Cooking 🔥" at bounding box center [624, 102] width 47 height 11
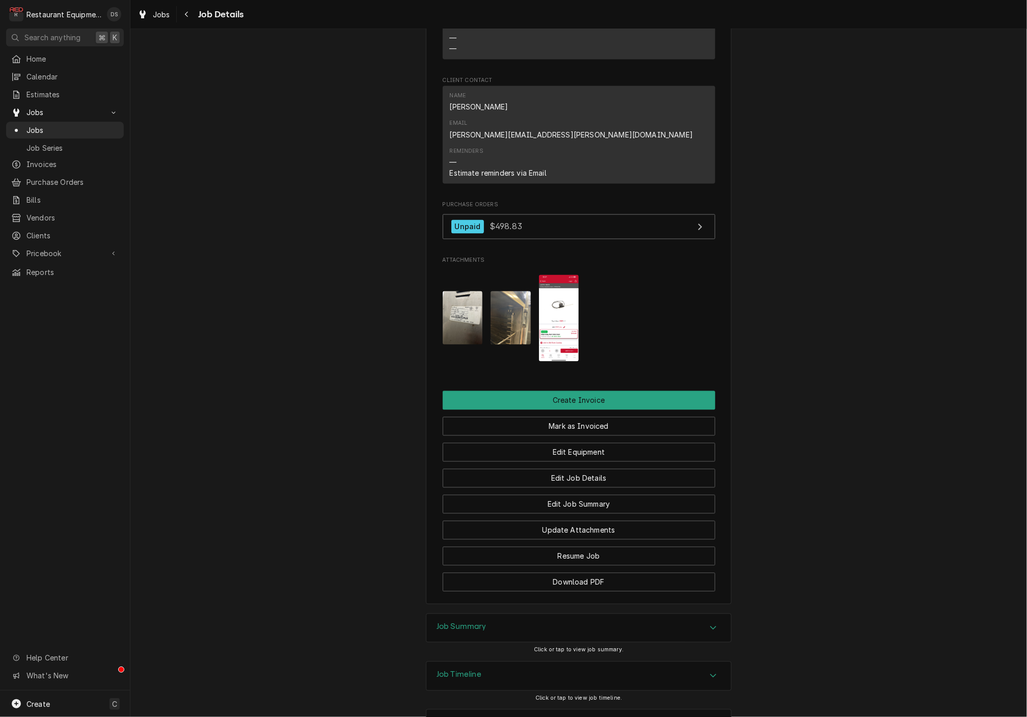
scroll to position [909, 0]
click at [581, 615] on div "Job Summary" at bounding box center [578, 629] width 305 height 29
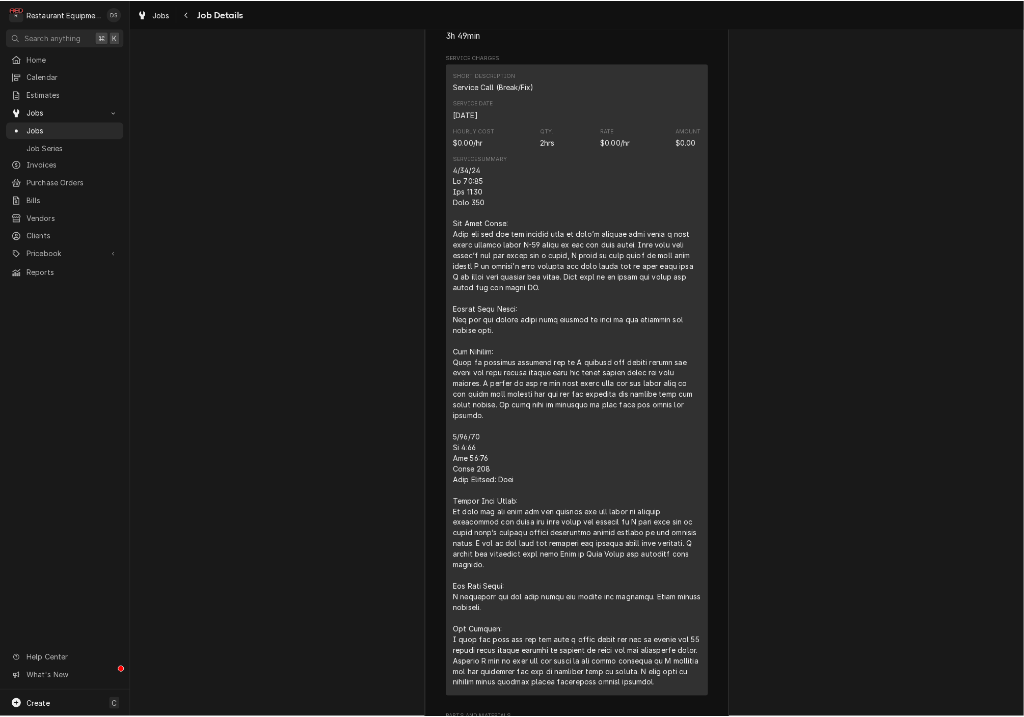
scroll to position [1650, 0]
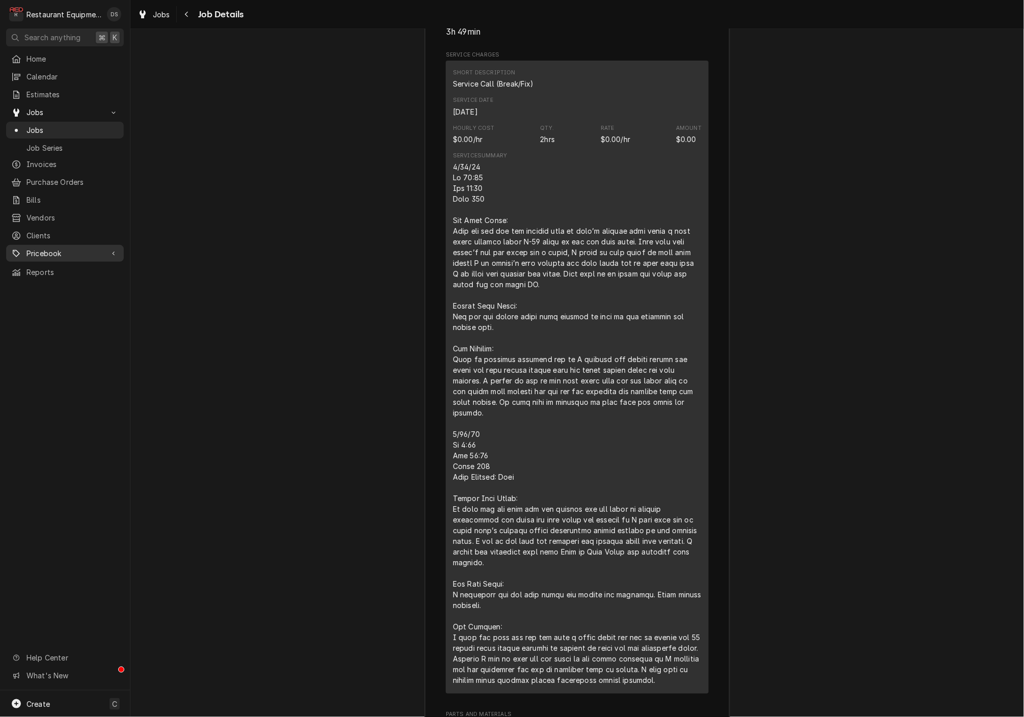
click at [56, 248] on span "Pricebook" at bounding box center [64, 253] width 77 height 11
click at [62, 284] on span "Parts & Materials" at bounding box center [72, 289] width 92 height 11
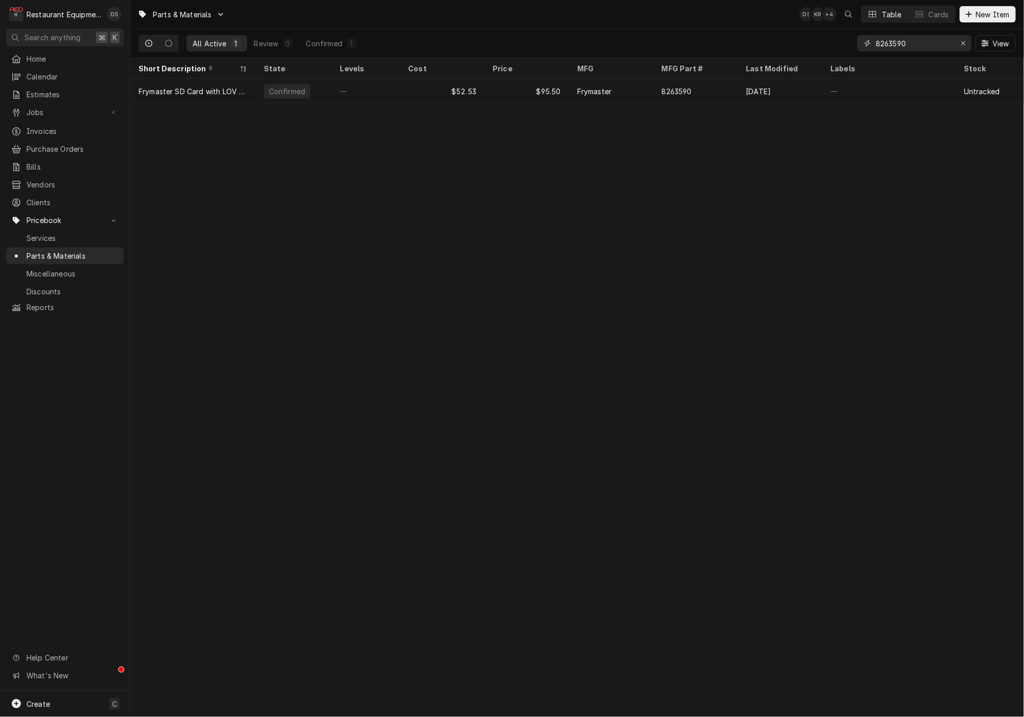
click at [935, 43] on input "8263590" at bounding box center [913, 43] width 76 height 16
click at [935, 44] on input "8263590" at bounding box center [913, 43] width 76 height 16
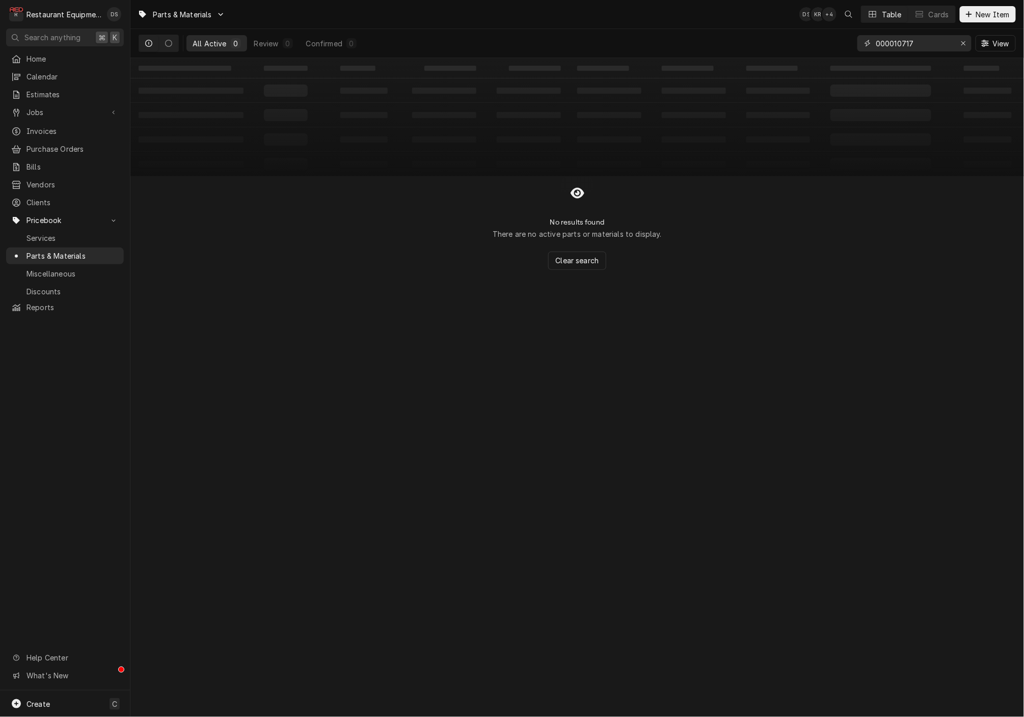
type input "000010717"
